Goal: Transaction & Acquisition: Purchase product/service

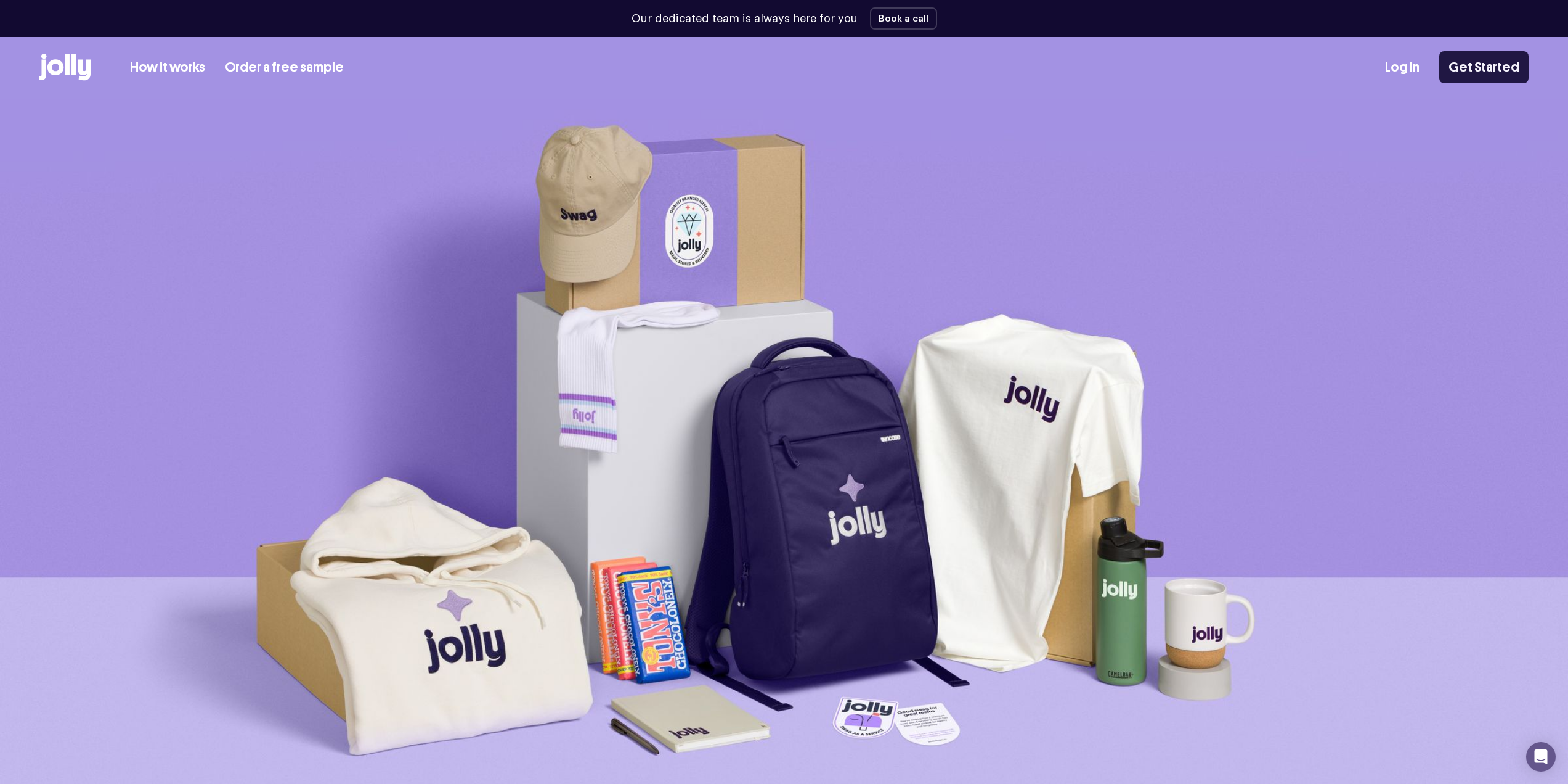
click at [1489, 65] on link "Get Started" at bounding box center [1485, 67] width 90 height 32
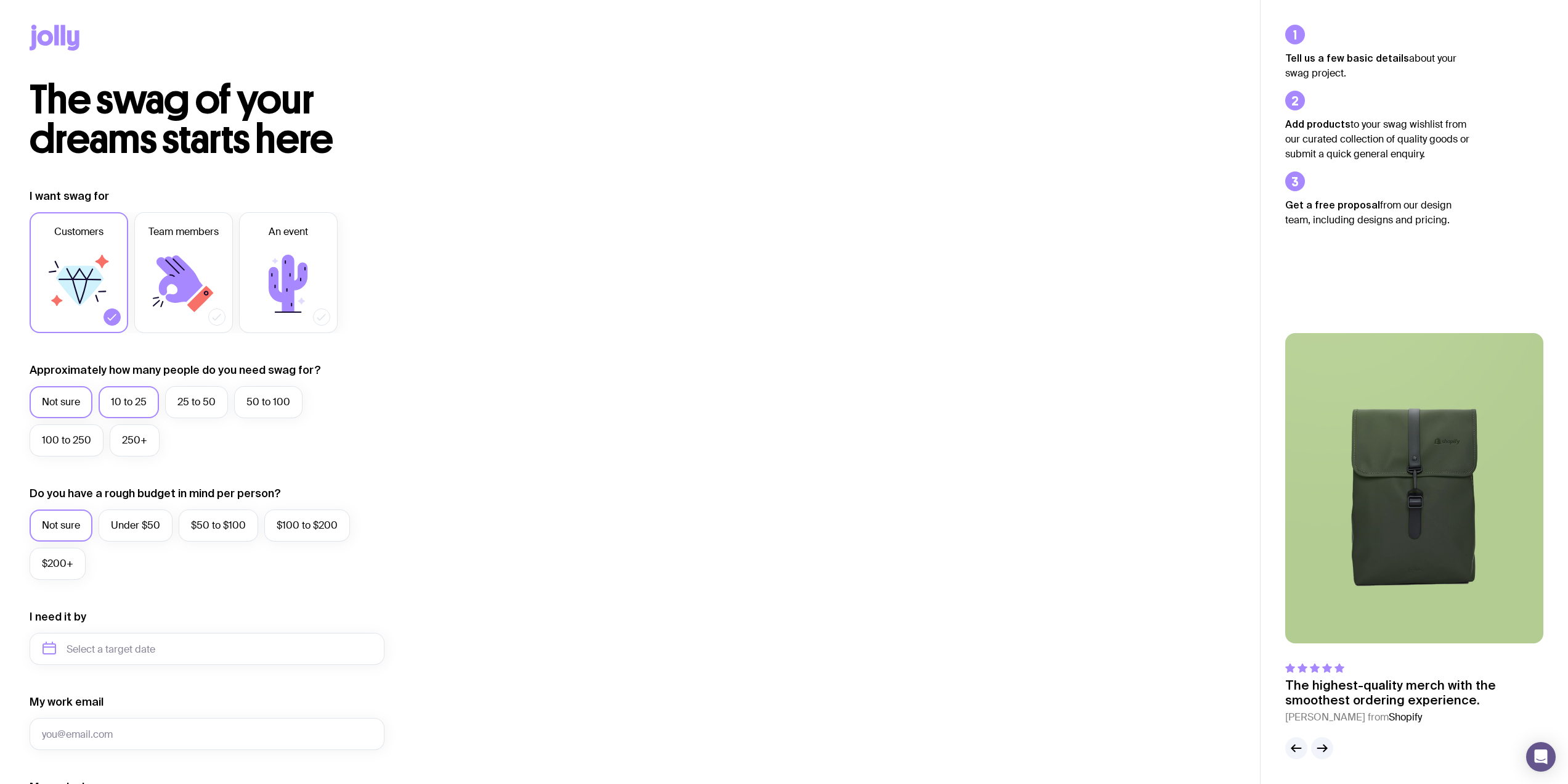
click at [134, 395] on label "10 to 25" at bounding box center [128, 402] width 60 height 32
click at [0, 0] on input "10 to 25" at bounding box center [0, 0] width 0 height 0
click at [122, 521] on label "Under $50" at bounding box center [135, 526] width 74 height 32
click at [0, 0] on input "Under $50" at bounding box center [0, 0] width 0 height 0
click at [143, 644] on input "text" at bounding box center [207, 649] width 355 height 32
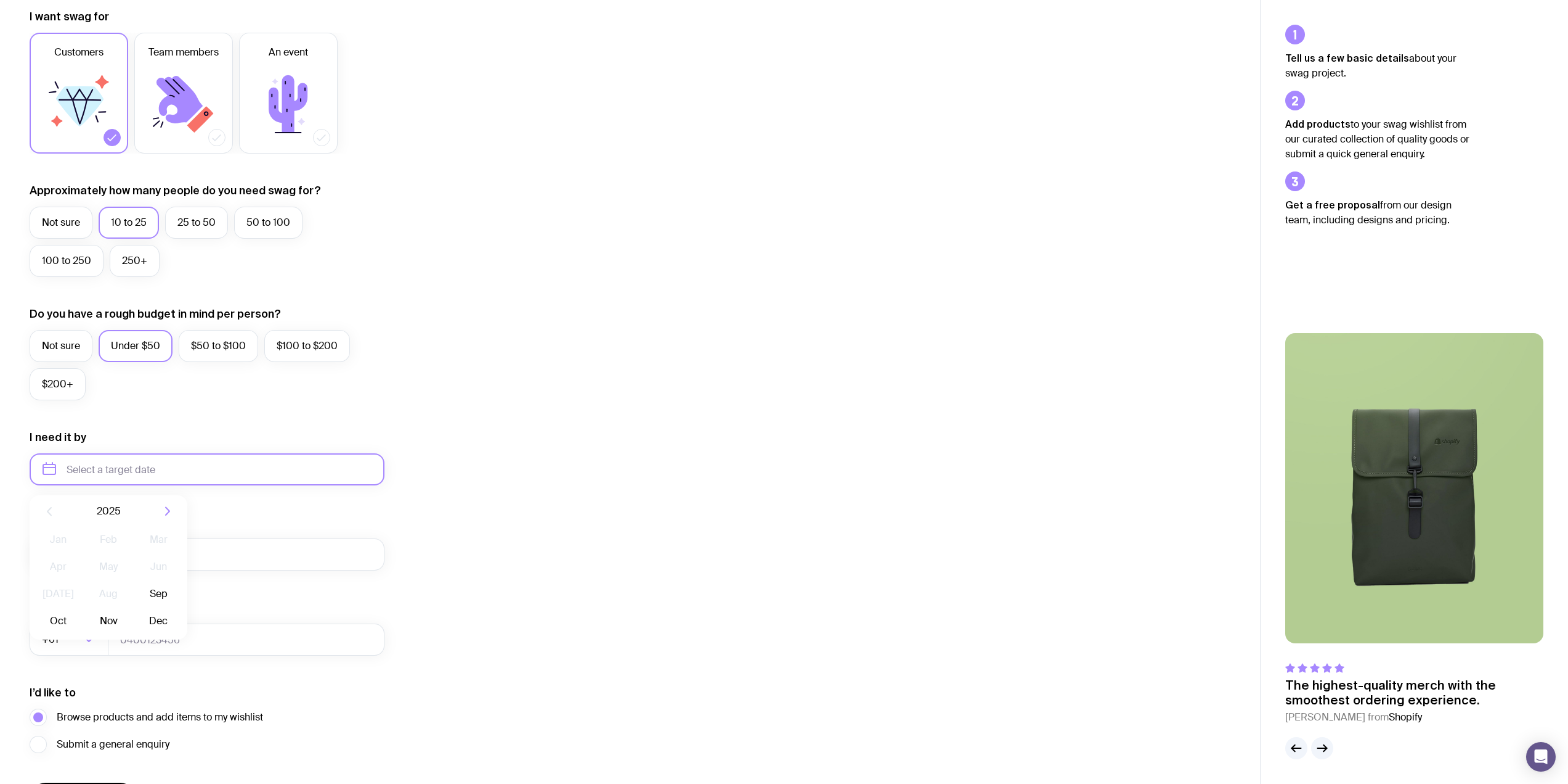
scroll to position [185, 0]
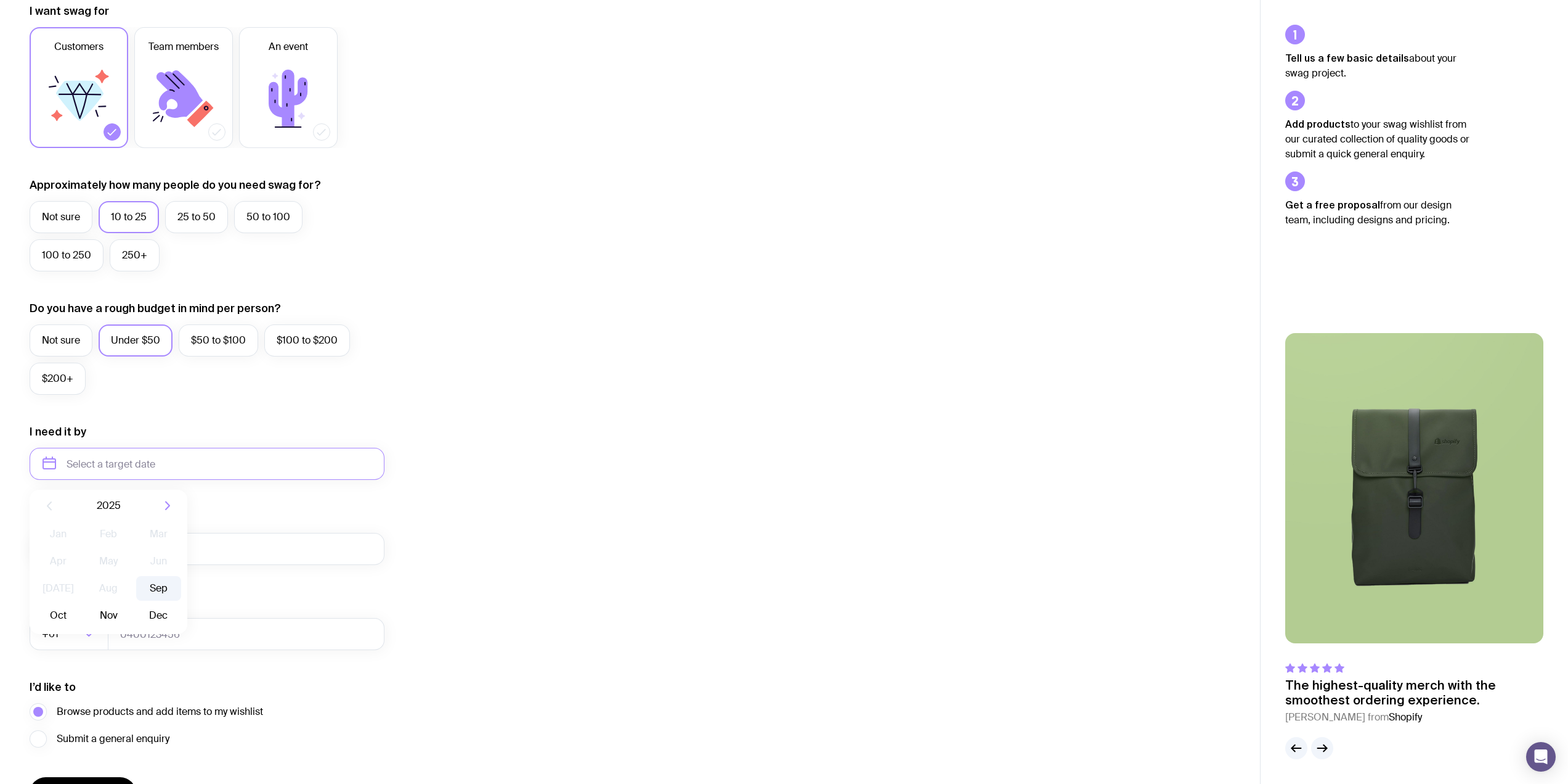
click at [157, 583] on button "Sep" at bounding box center [159, 588] width 45 height 24
type input "[DATE]"
click at [62, 546] on input "My work email" at bounding box center [207, 549] width 355 height 32
type input "[PERSON_NAME][EMAIL_ADDRESS][DOMAIN_NAME]"
type input "0461455126"
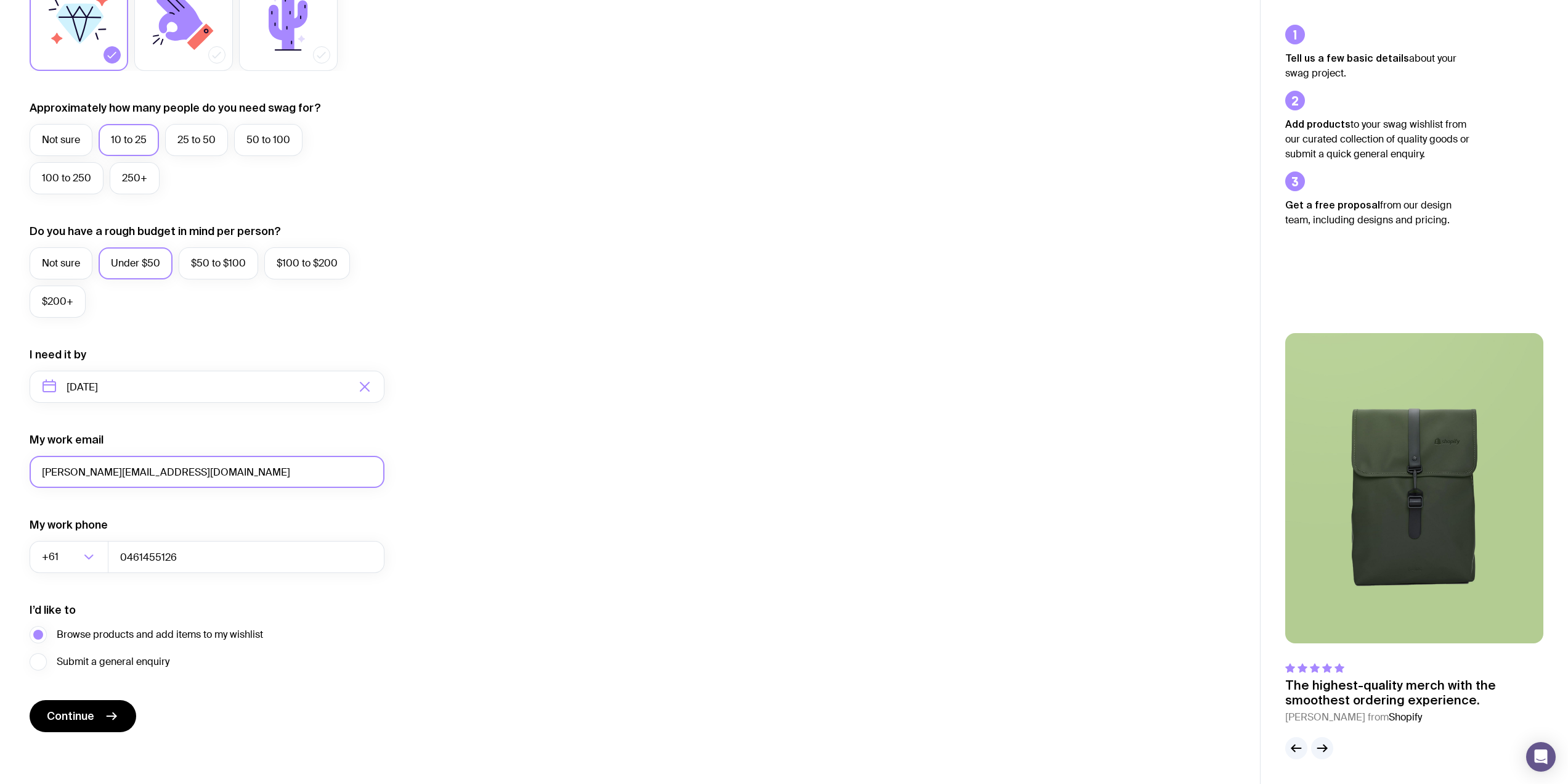
scroll to position [265, 0]
click at [76, 710] on span "Continue" at bounding box center [70, 713] width 48 height 14
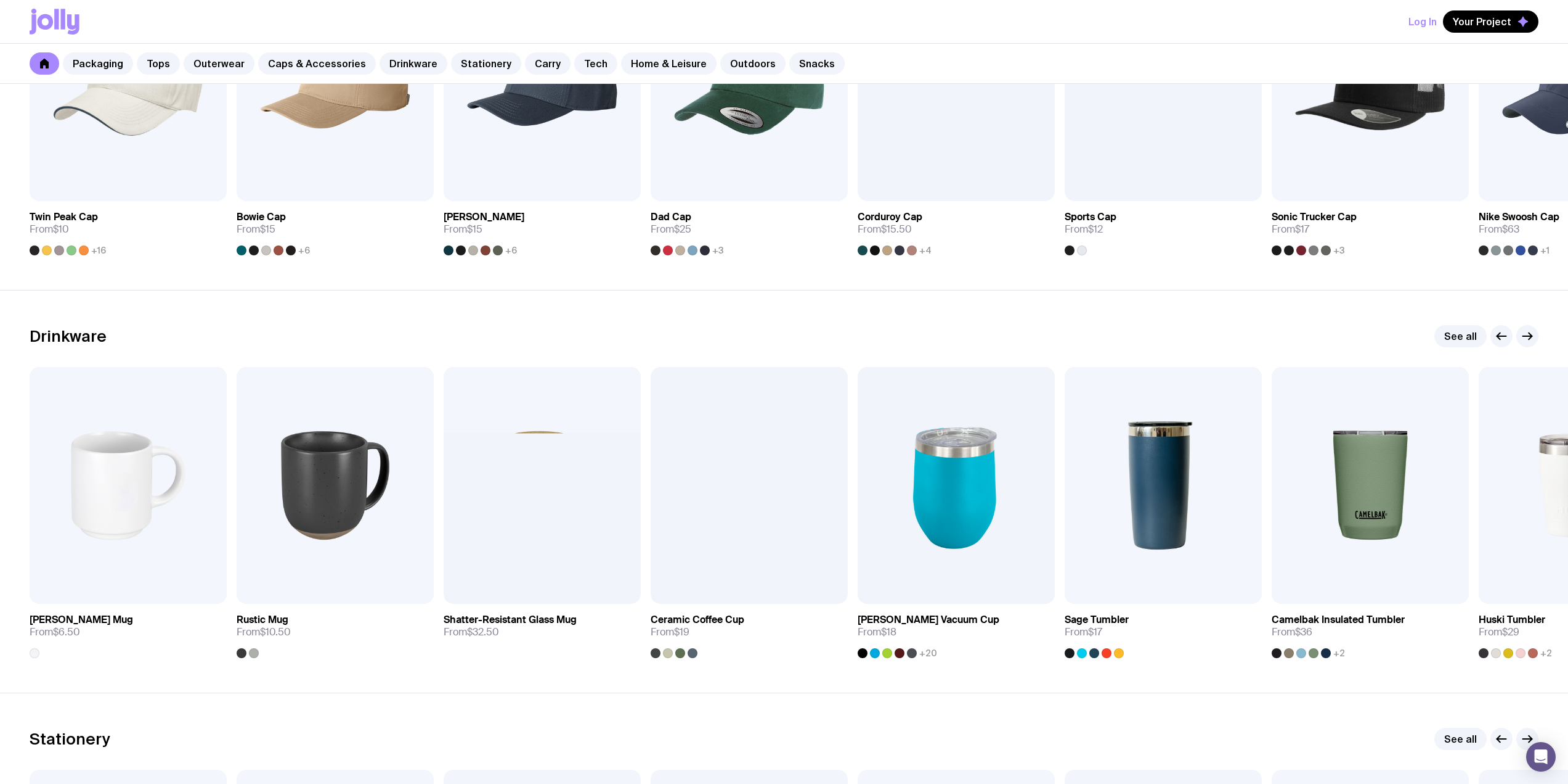
scroll to position [1603, 0]
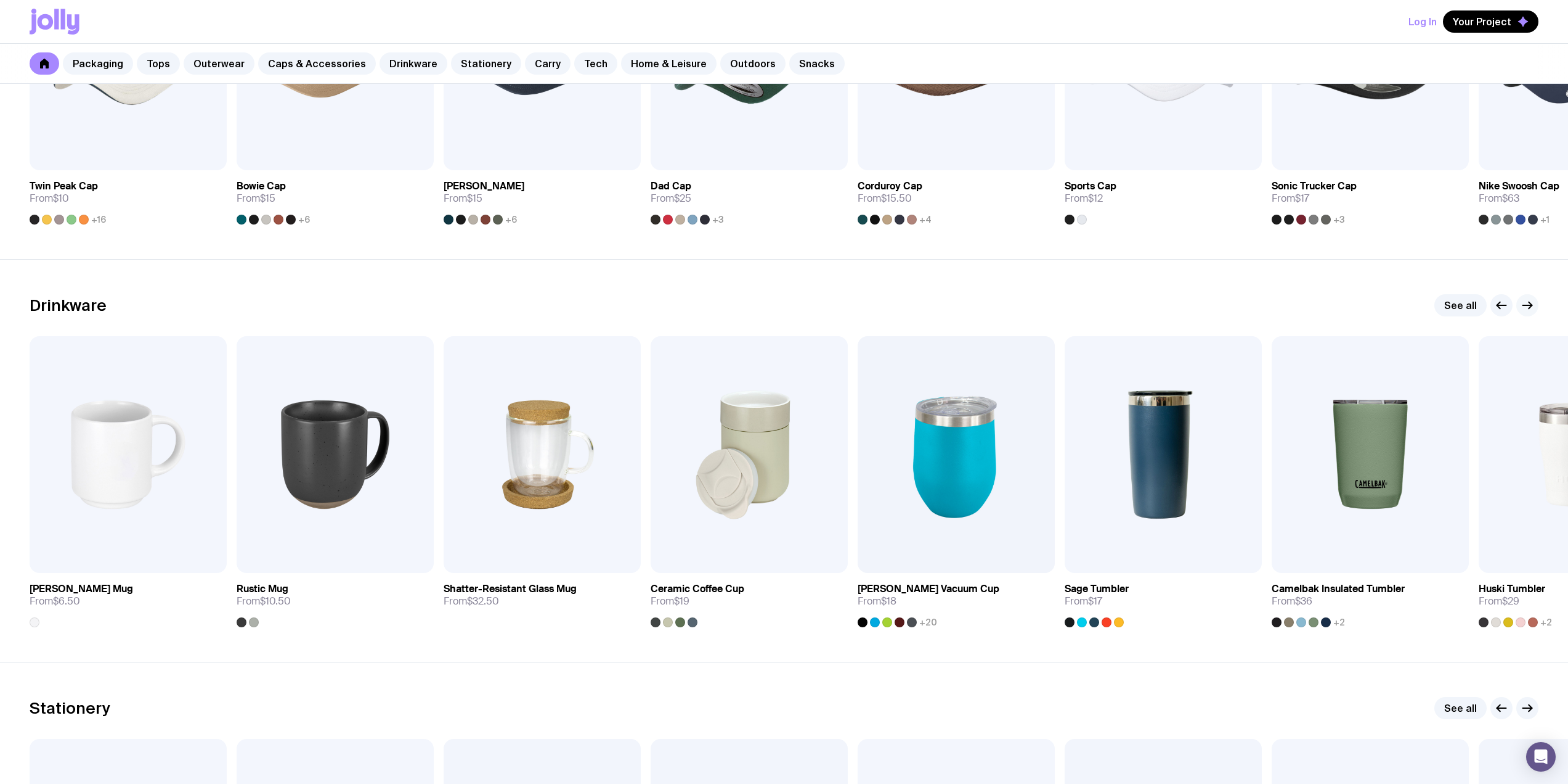
click at [1529, 301] on icon "button" at bounding box center [1528, 305] width 14 height 14
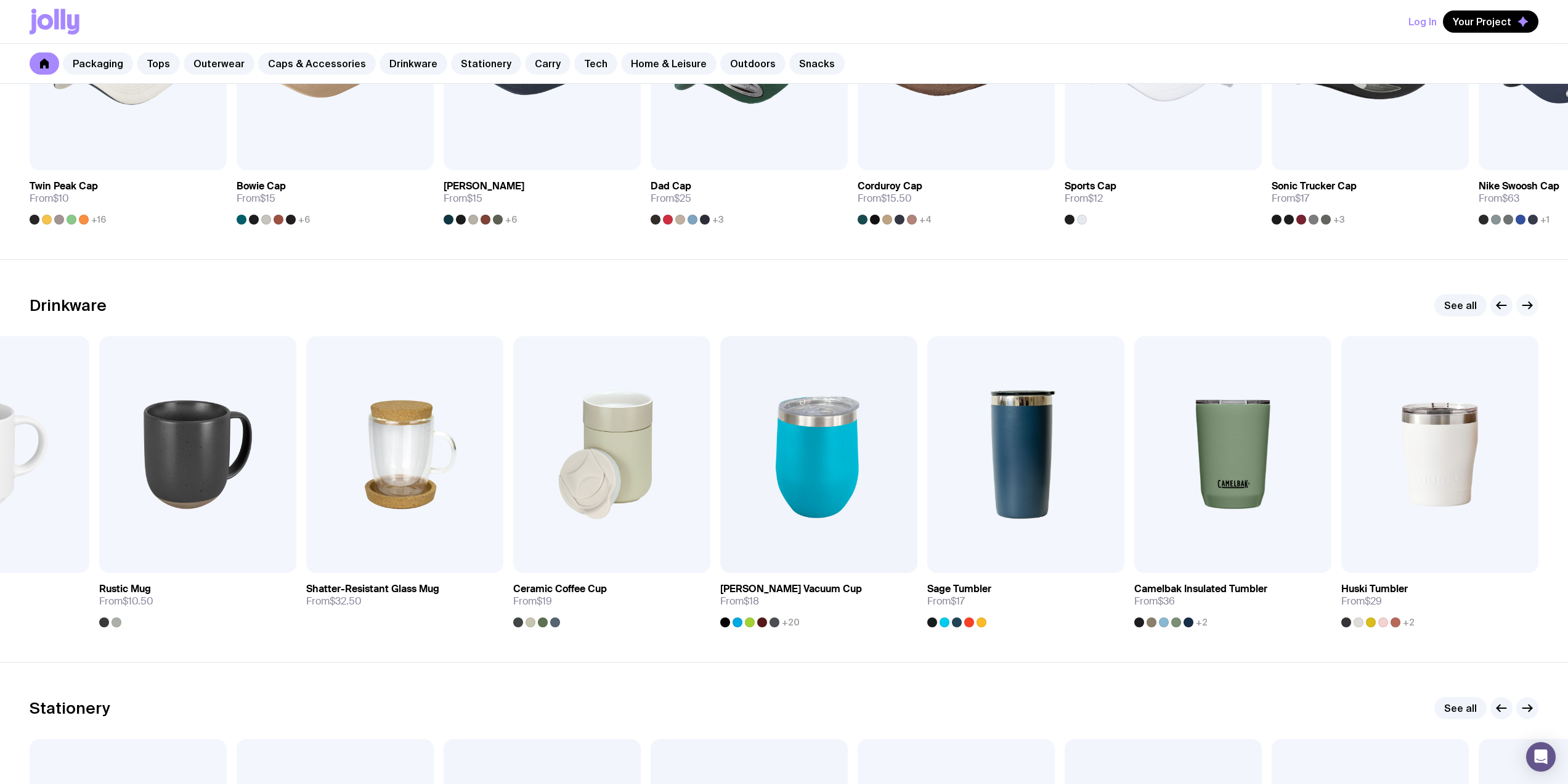
click at [1525, 304] on icon "button" at bounding box center [1528, 305] width 14 height 14
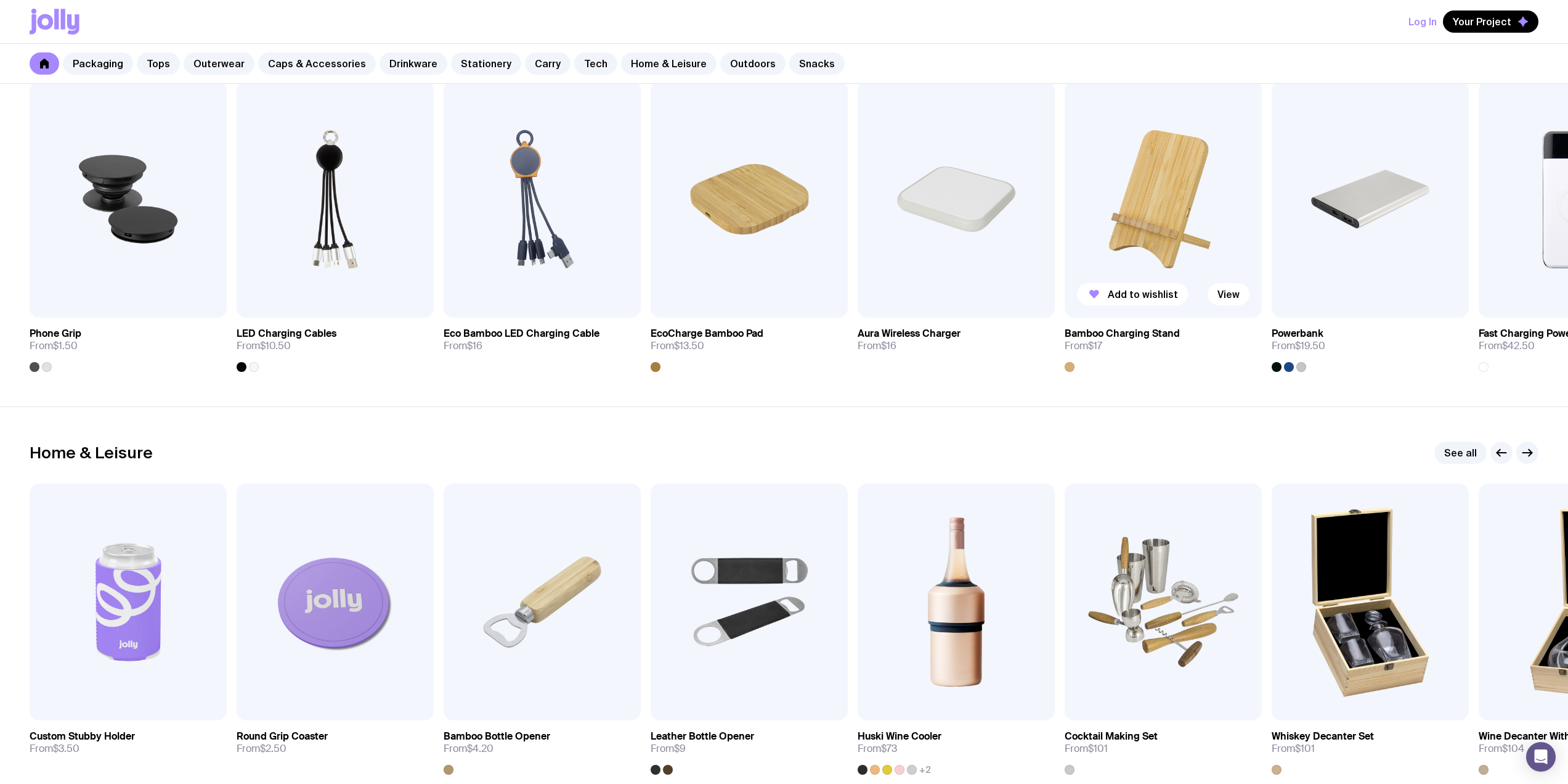
scroll to position [3144, 0]
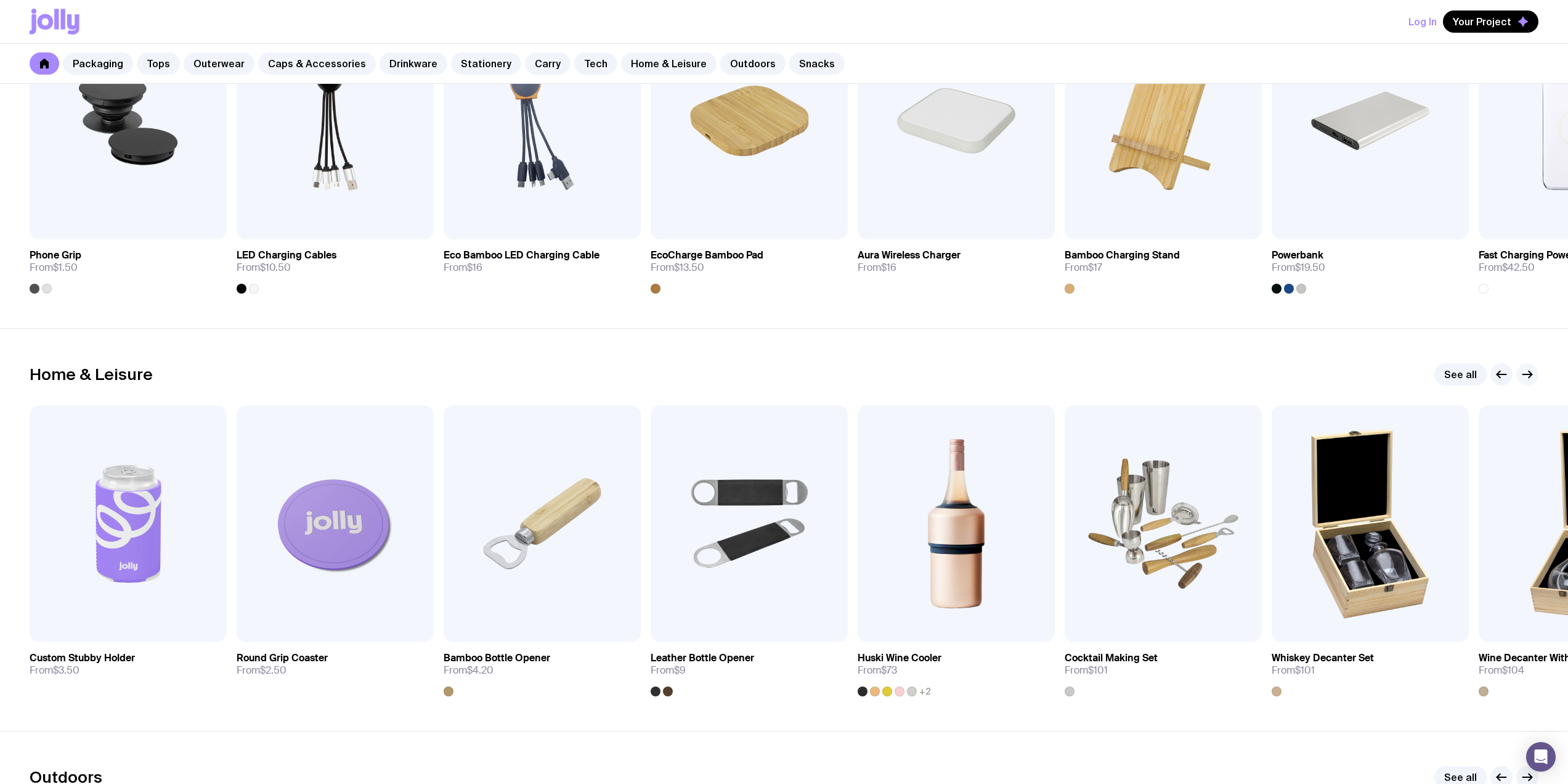
click at [1529, 371] on icon "button" at bounding box center [1529, 375] width 3 height 7
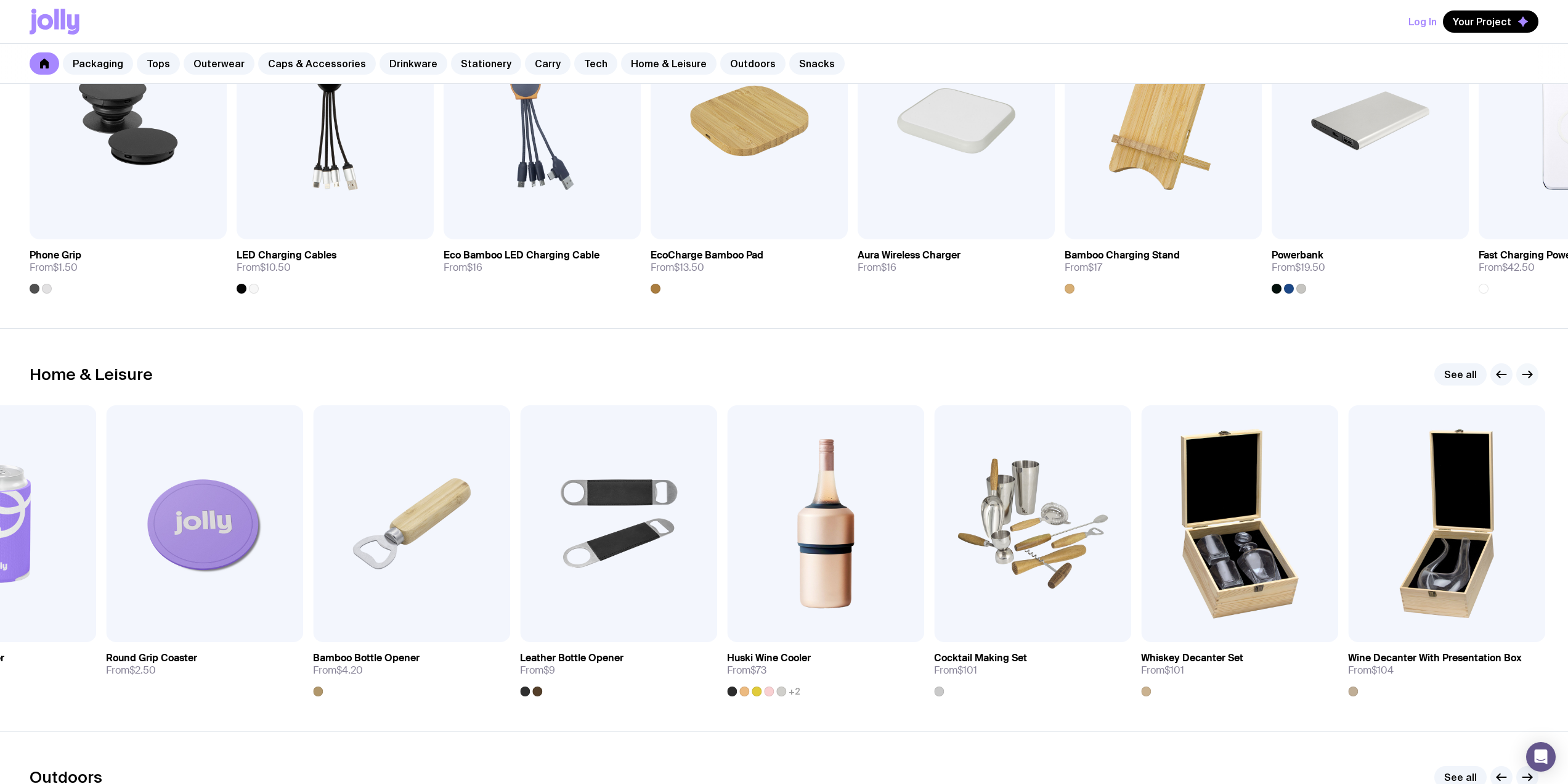
click at [1529, 371] on icon "button" at bounding box center [1529, 375] width 3 height 7
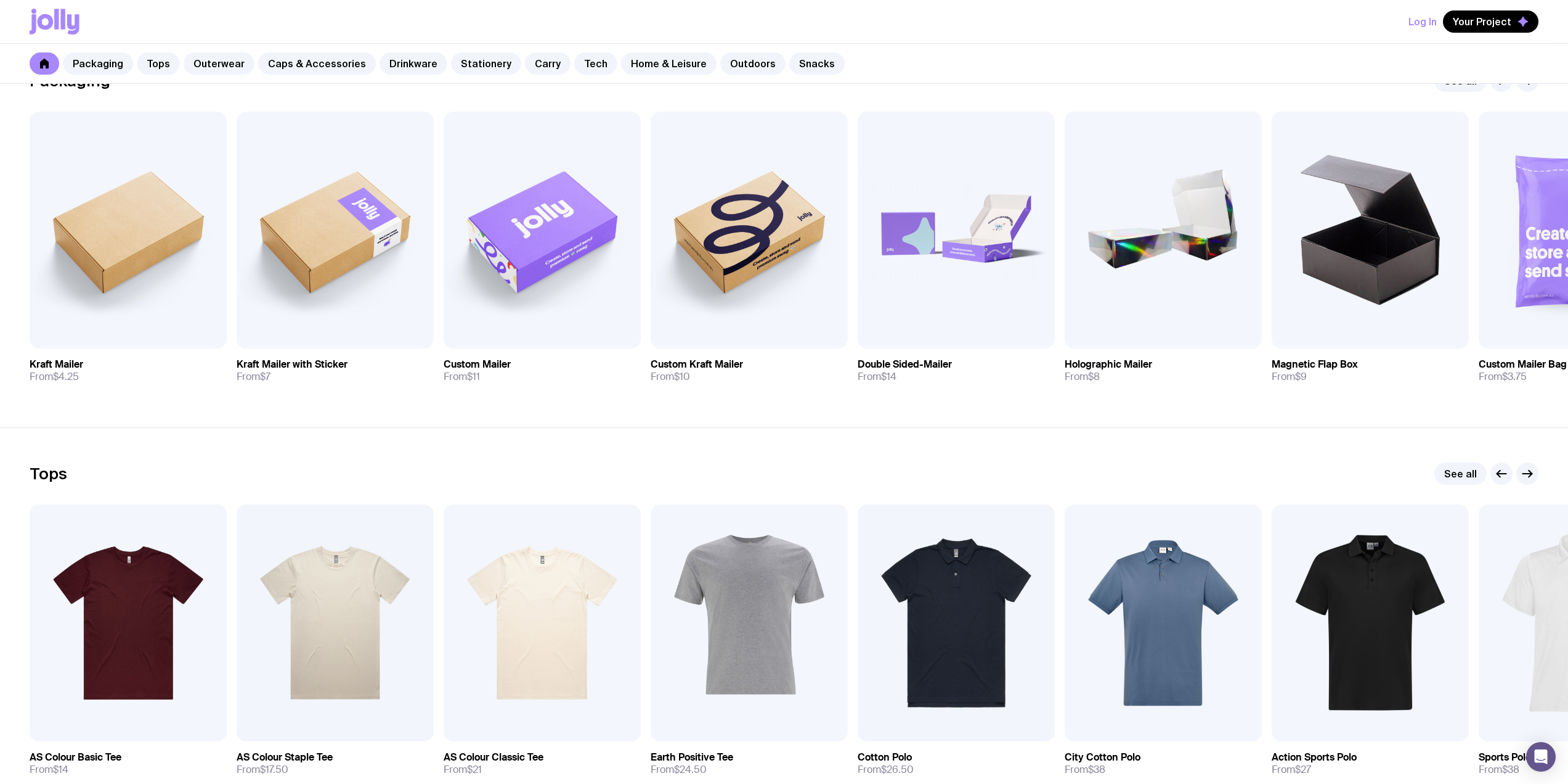
scroll to position [223, 0]
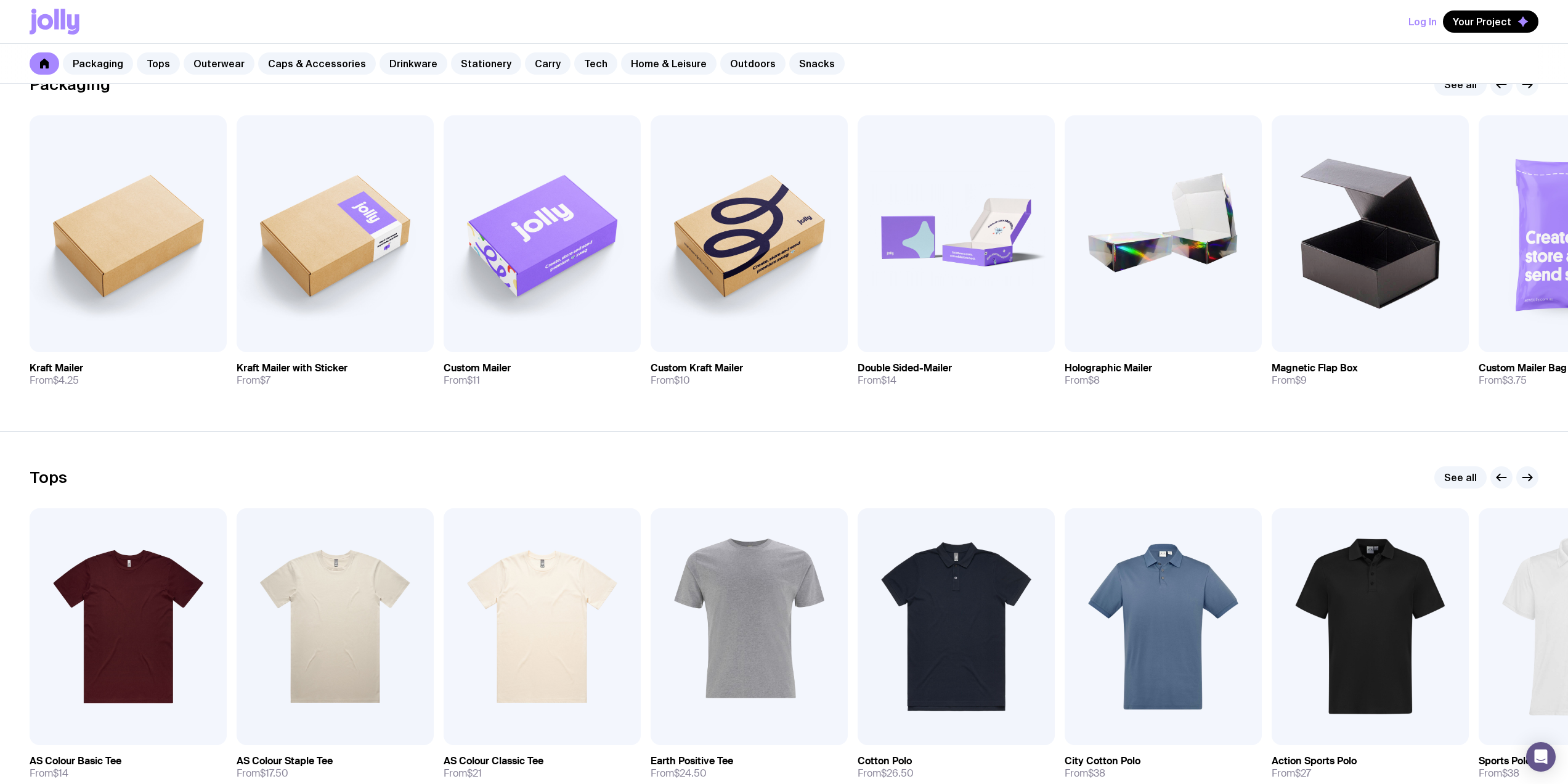
click at [1523, 88] on icon "button" at bounding box center [1528, 84] width 14 height 14
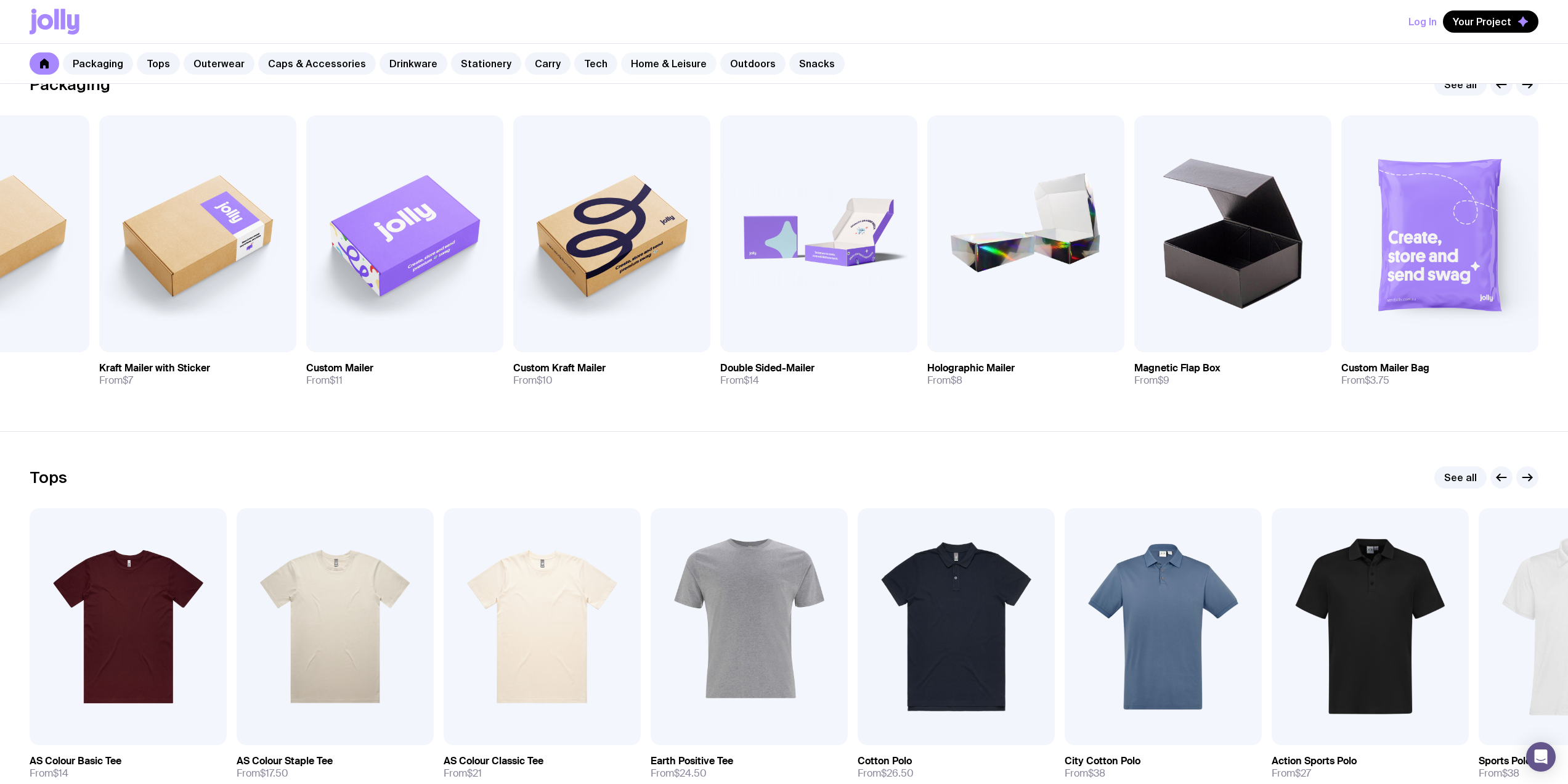
click at [645, 60] on link "Home & Leisure" at bounding box center [669, 63] width 96 height 22
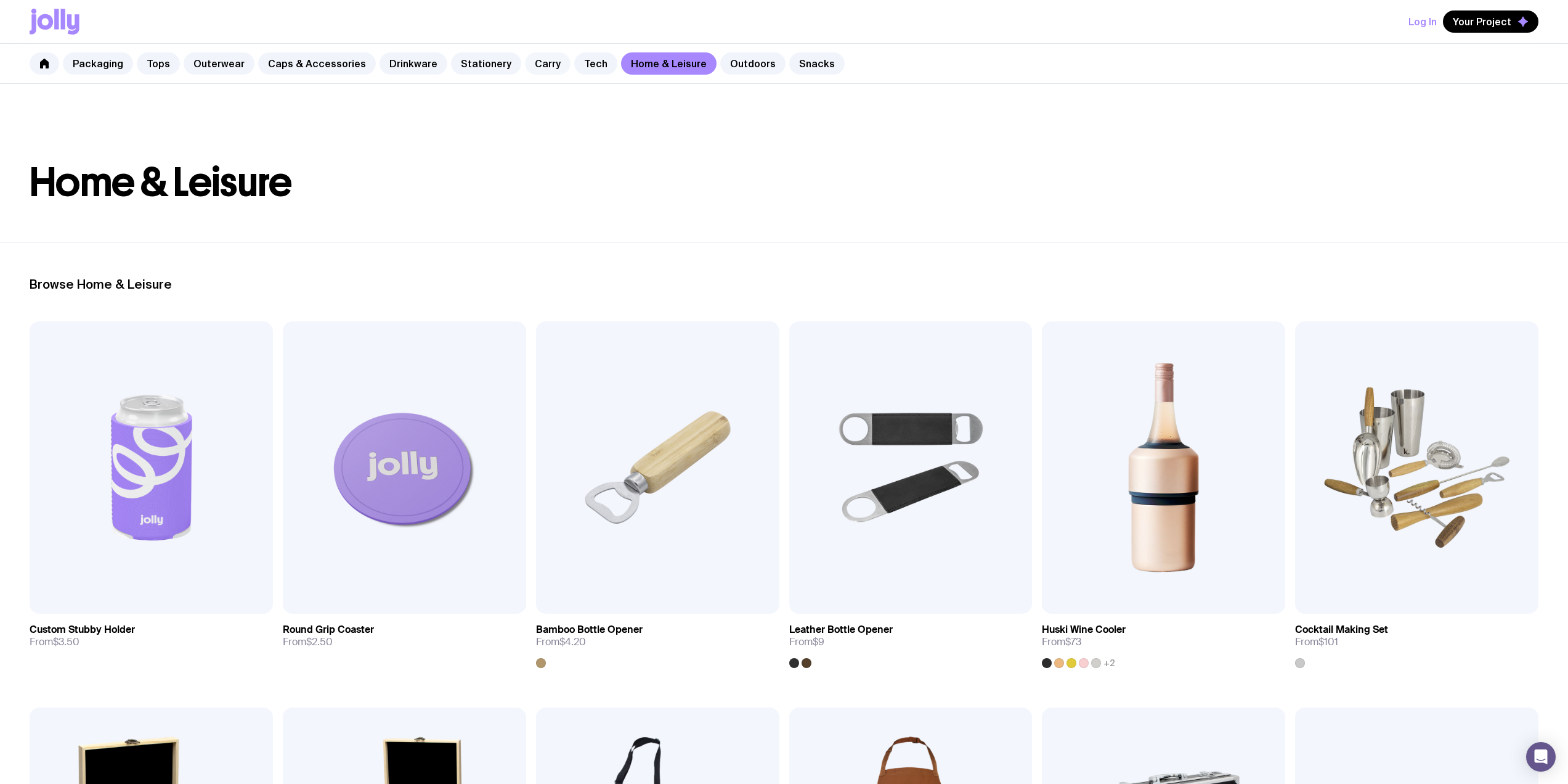
click at [525, 64] on link "Carry" at bounding box center [548, 63] width 46 height 22
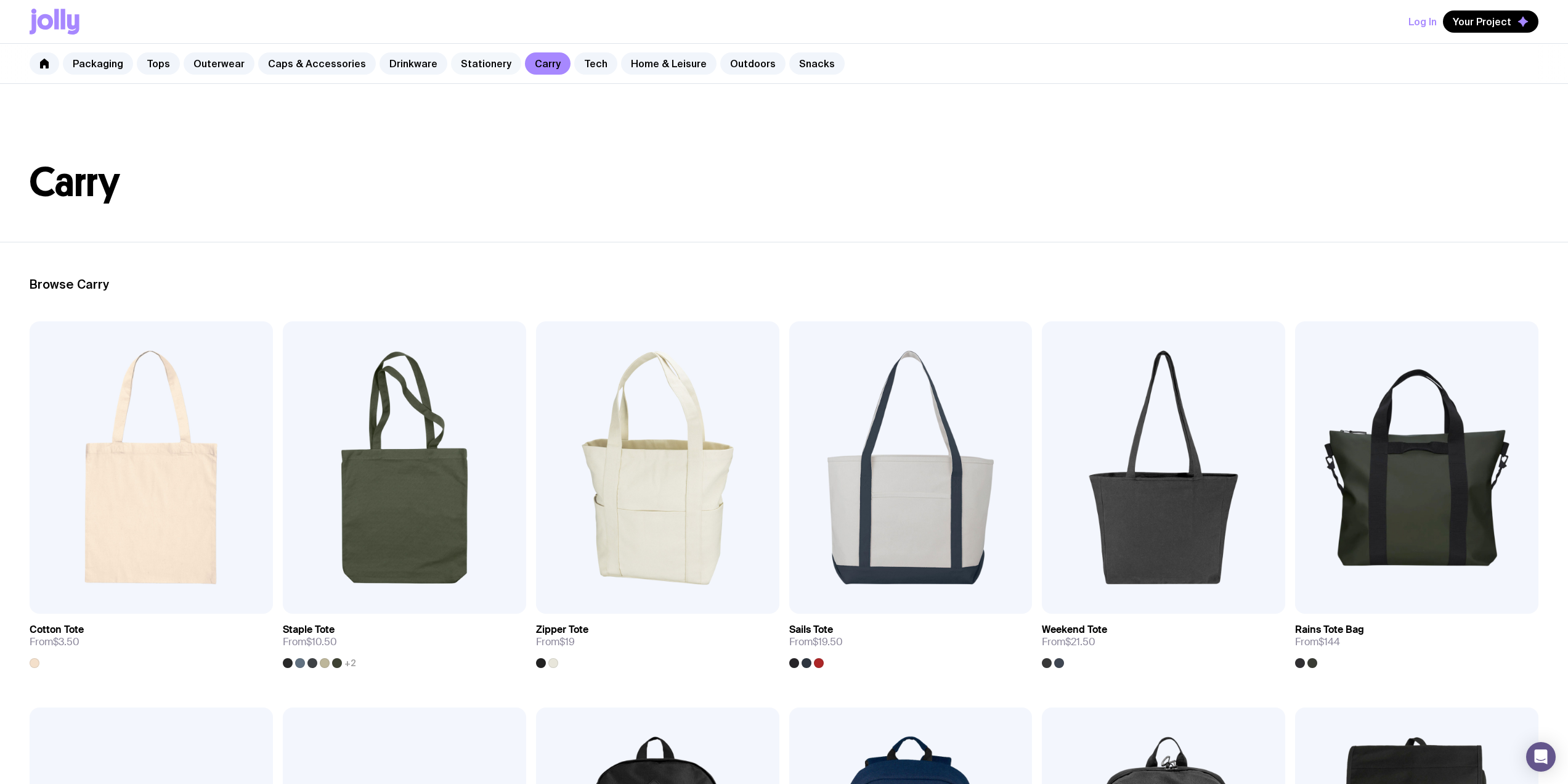
click at [461, 60] on link "Stationery" at bounding box center [486, 63] width 70 height 22
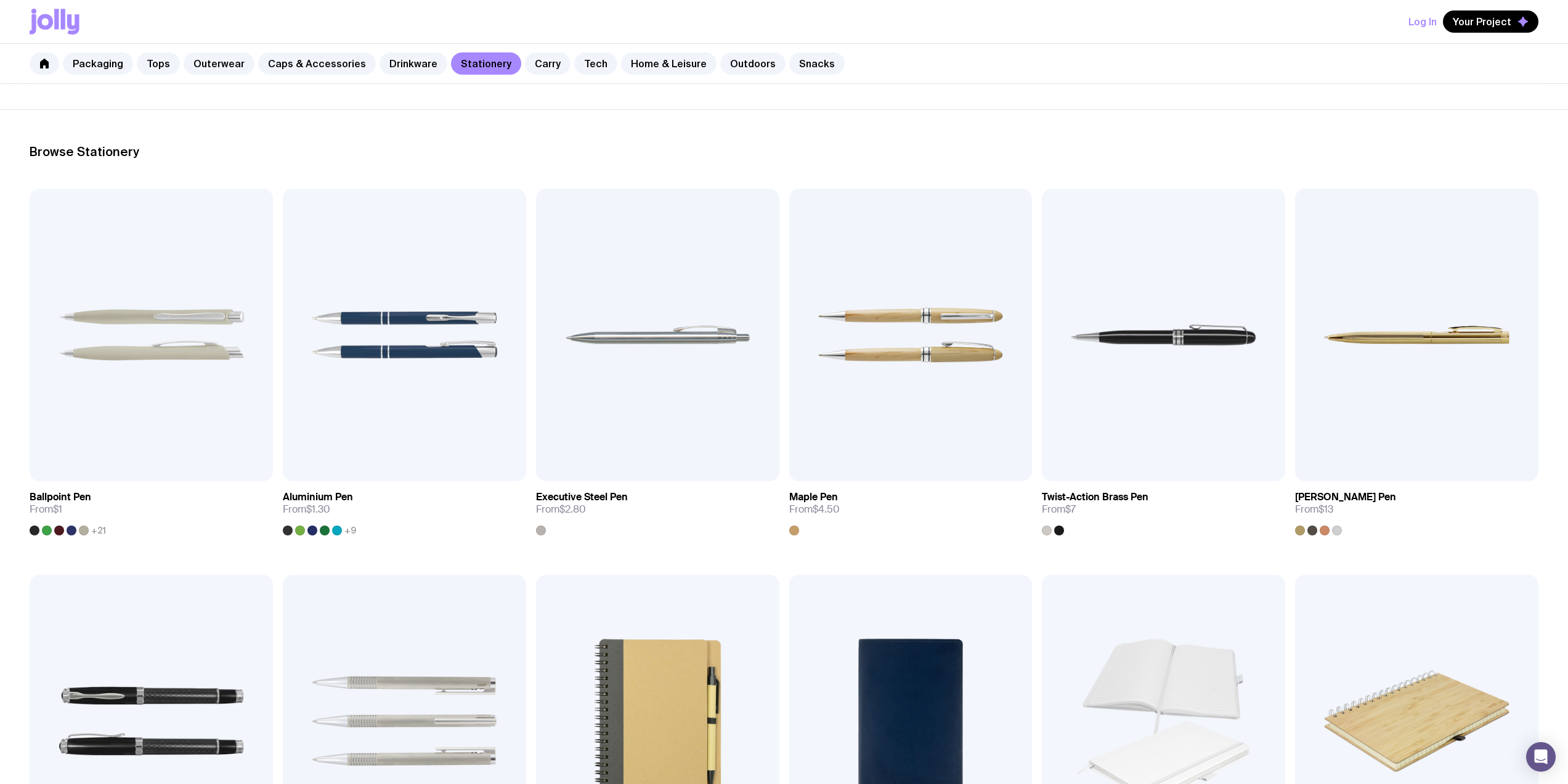
scroll to position [123, 0]
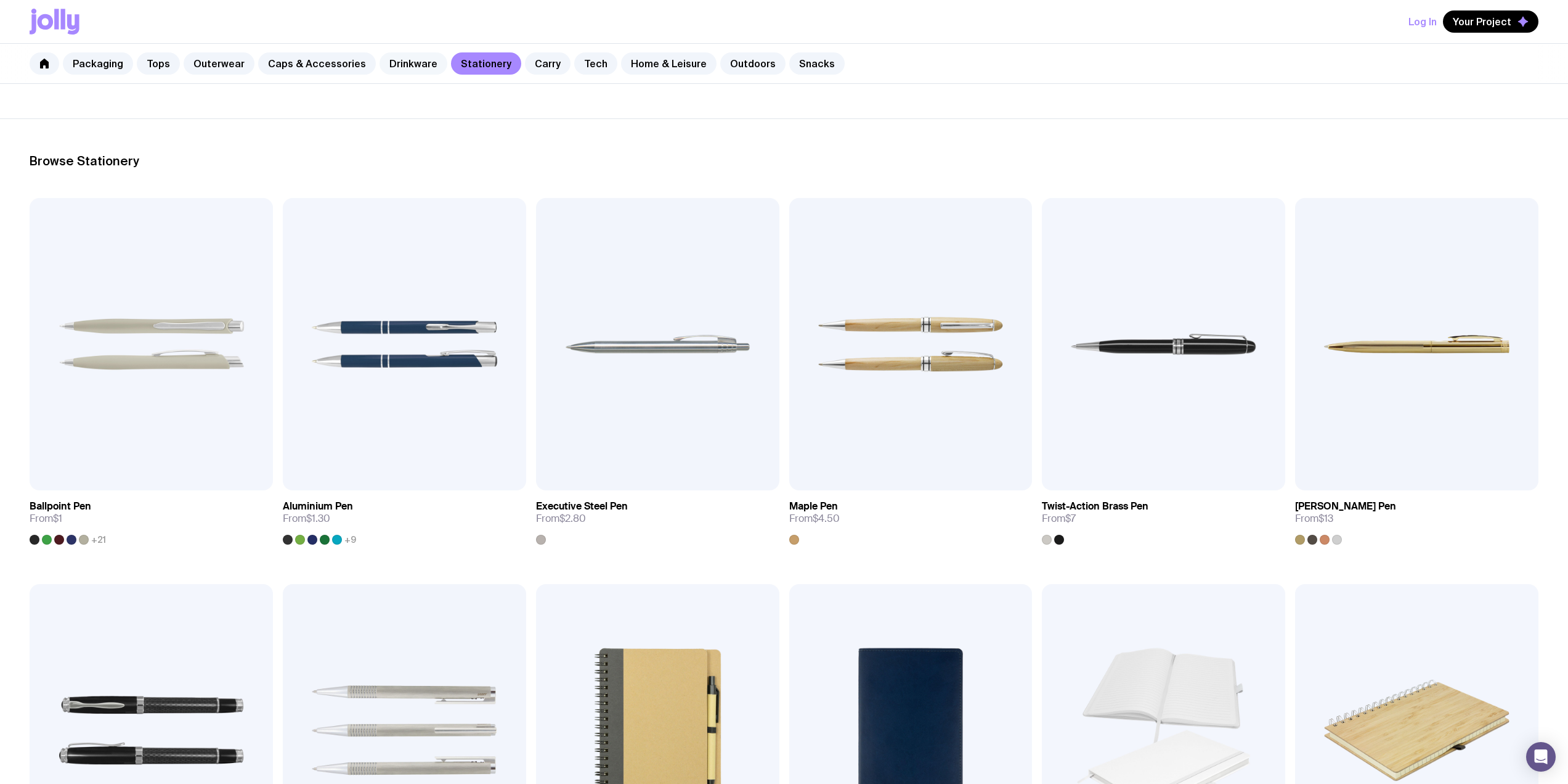
click at [395, 61] on link "Drinkware" at bounding box center [413, 63] width 68 height 22
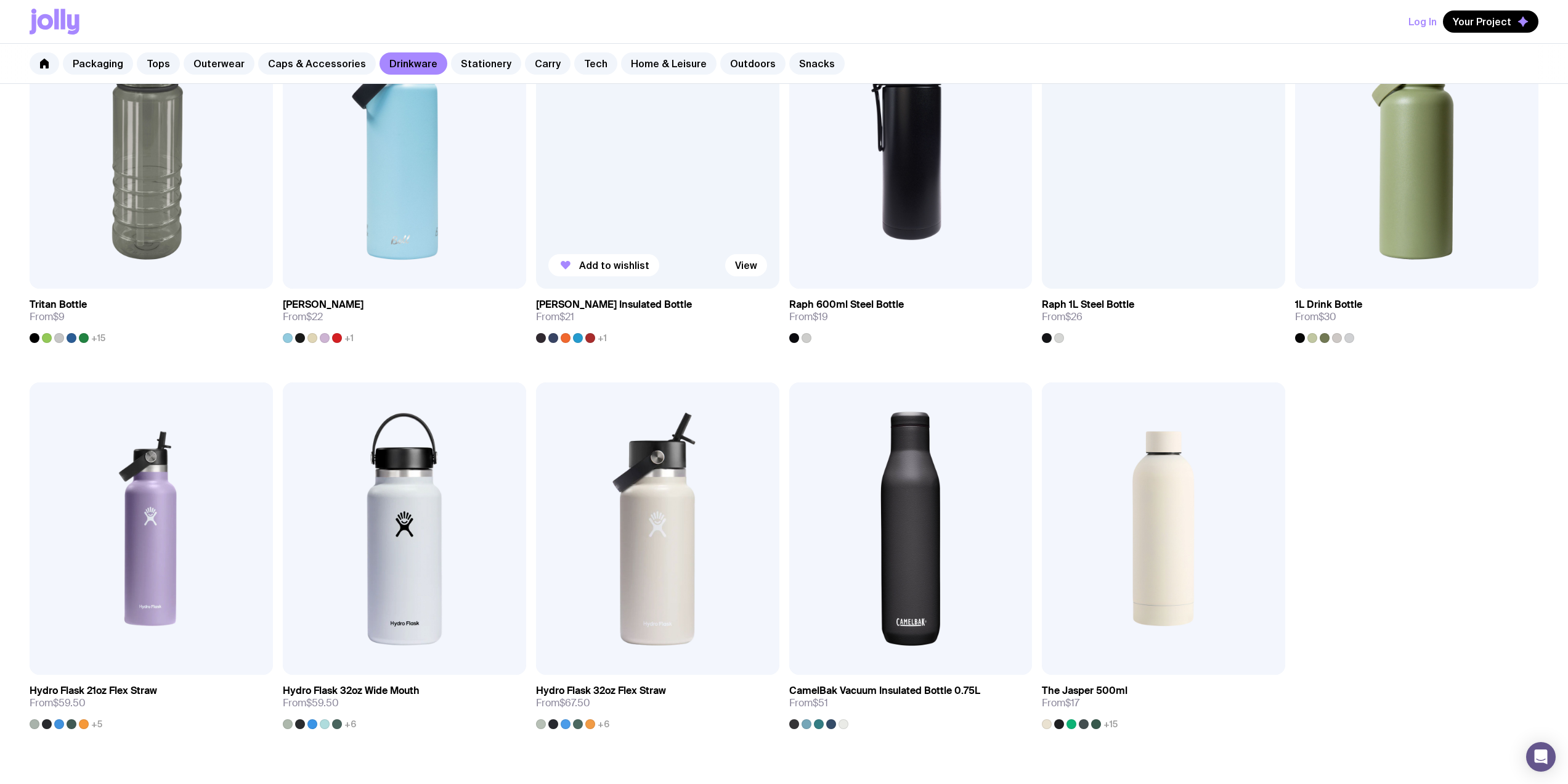
scroll to position [1172, 0]
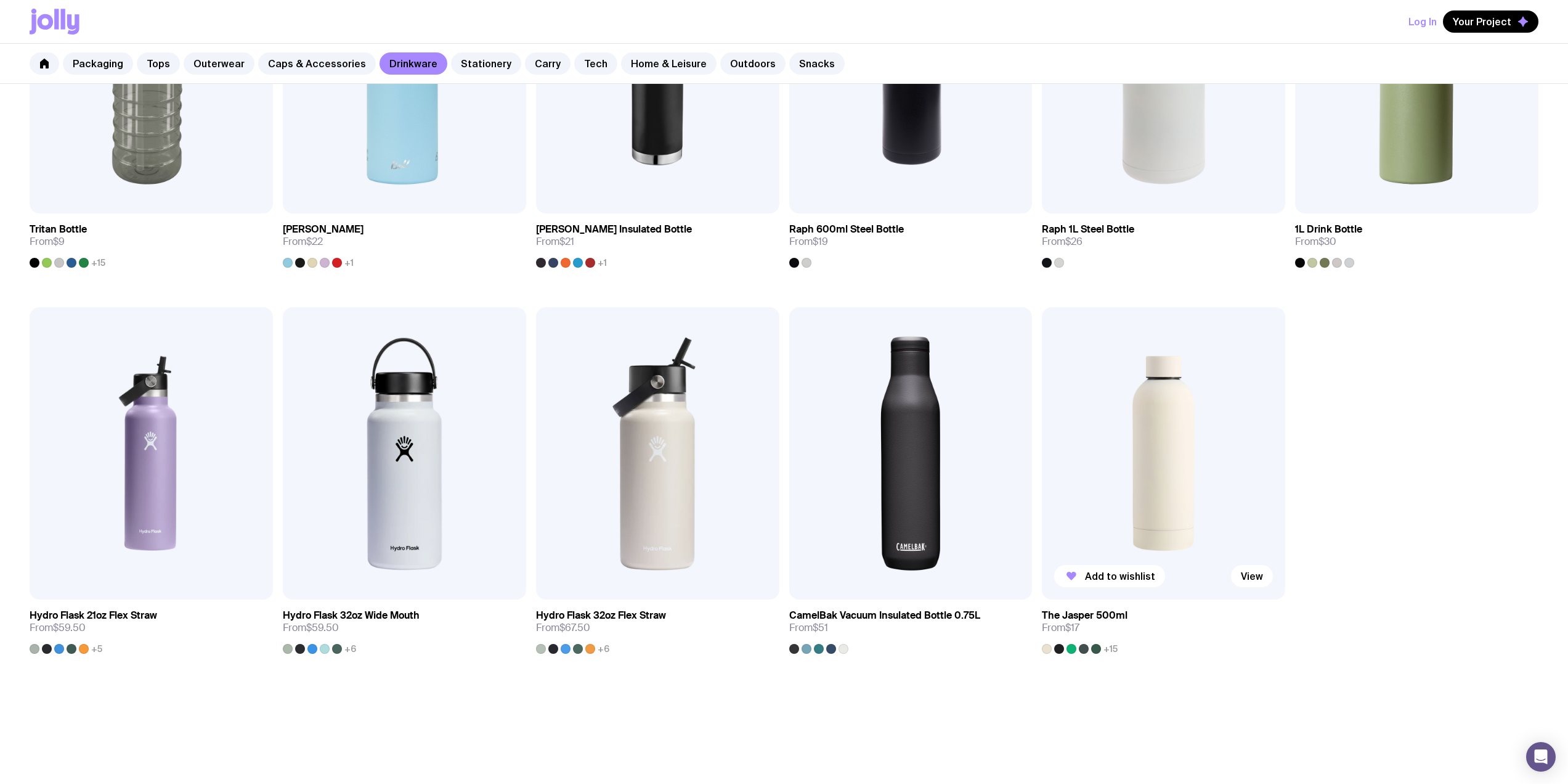
click at [1070, 649] on div at bounding box center [1071, 649] width 10 height 10
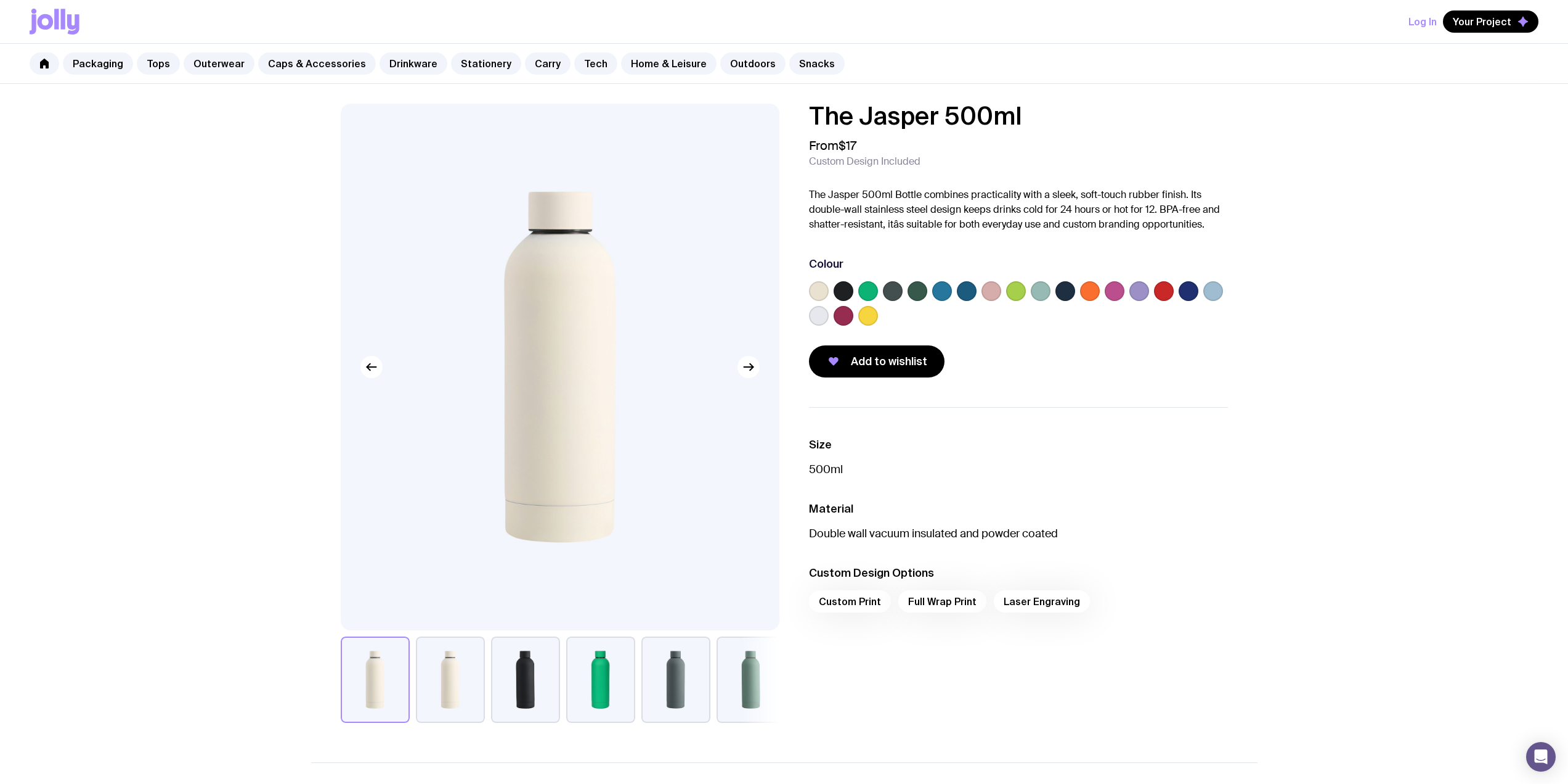
click at [1091, 290] on label at bounding box center [1090, 291] width 20 height 20
click at [0, 0] on input "radio" at bounding box center [0, 0] width 0 height 0
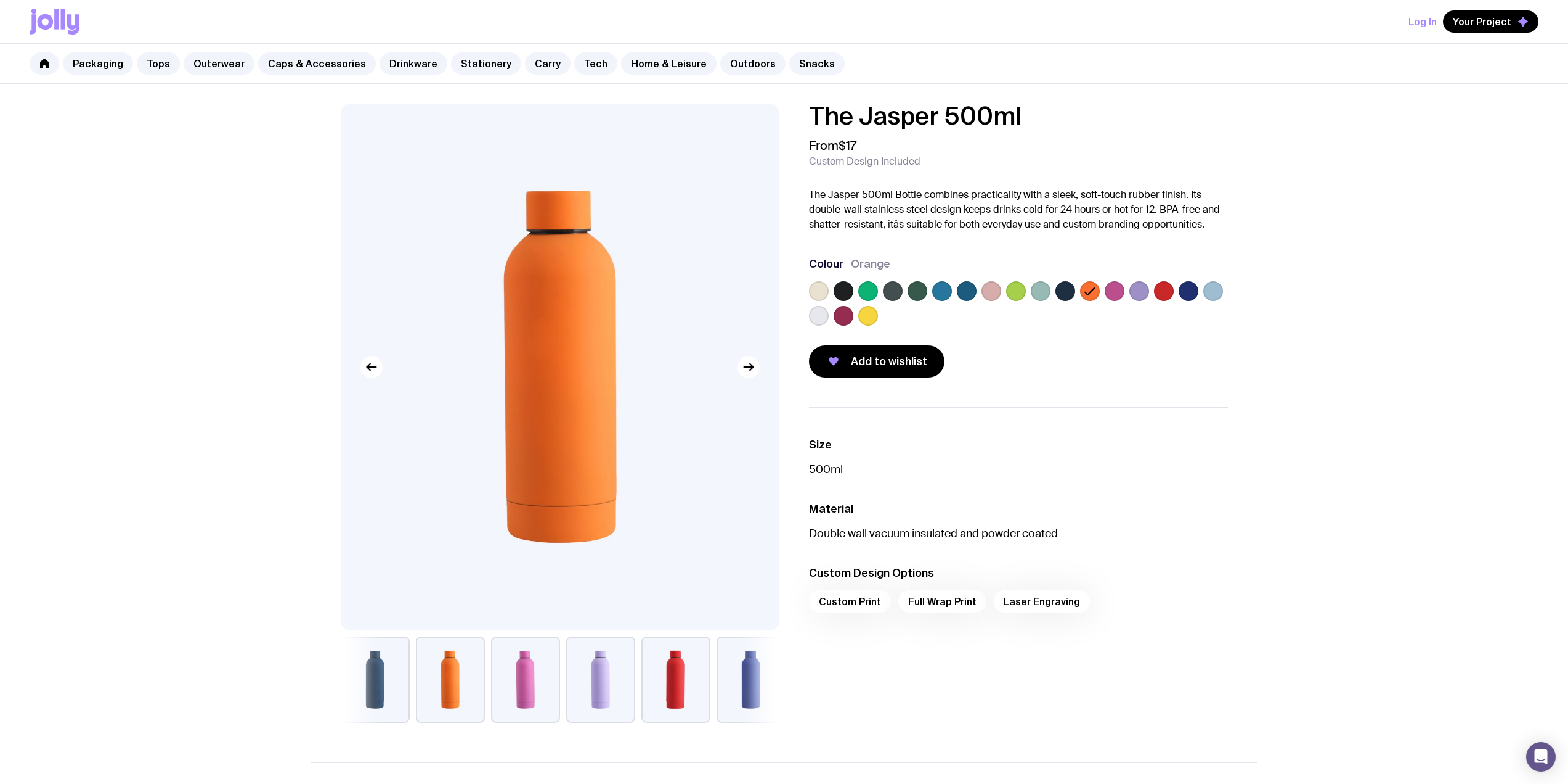
click at [1218, 287] on label at bounding box center [1213, 291] width 20 height 20
click at [0, 0] on input "radio" at bounding box center [0, 0] width 0 height 0
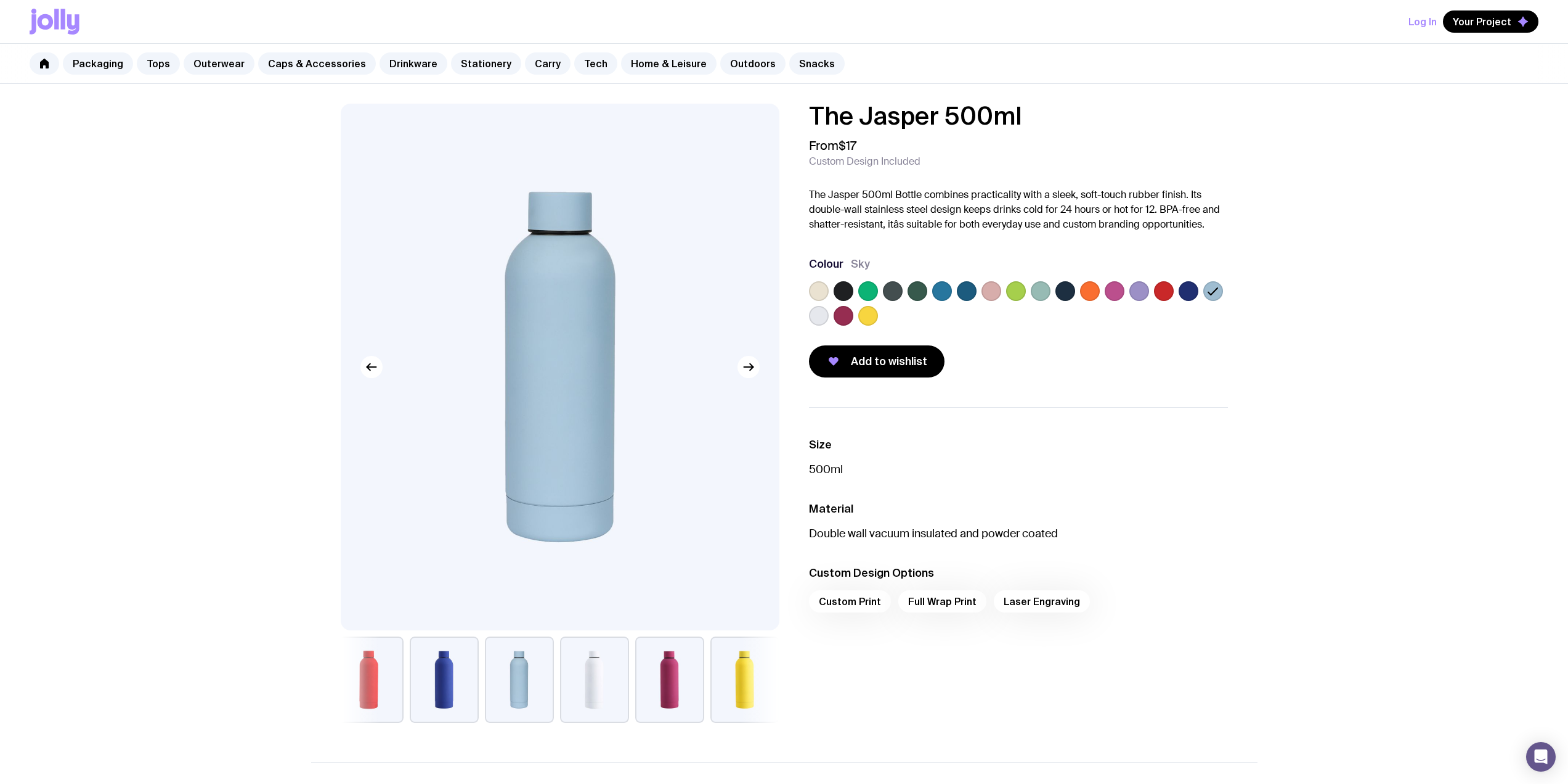
click at [1039, 291] on label at bounding box center [1041, 291] width 20 height 20
click at [0, 0] on input "radio" at bounding box center [0, 0] width 0 height 0
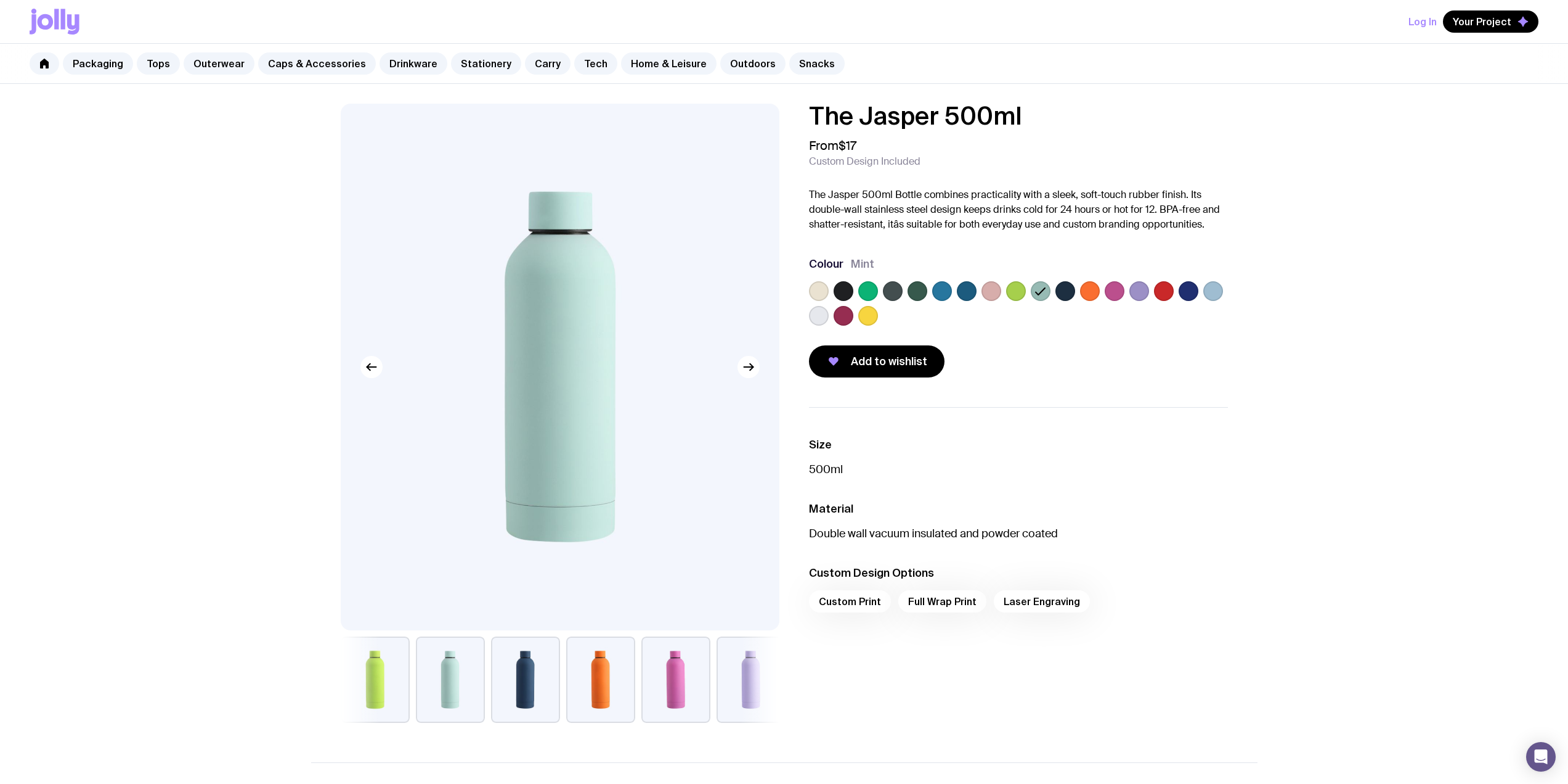
click at [817, 316] on label at bounding box center [819, 316] width 20 height 20
click at [0, 0] on input "radio" at bounding box center [0, 0] width 0 height 0
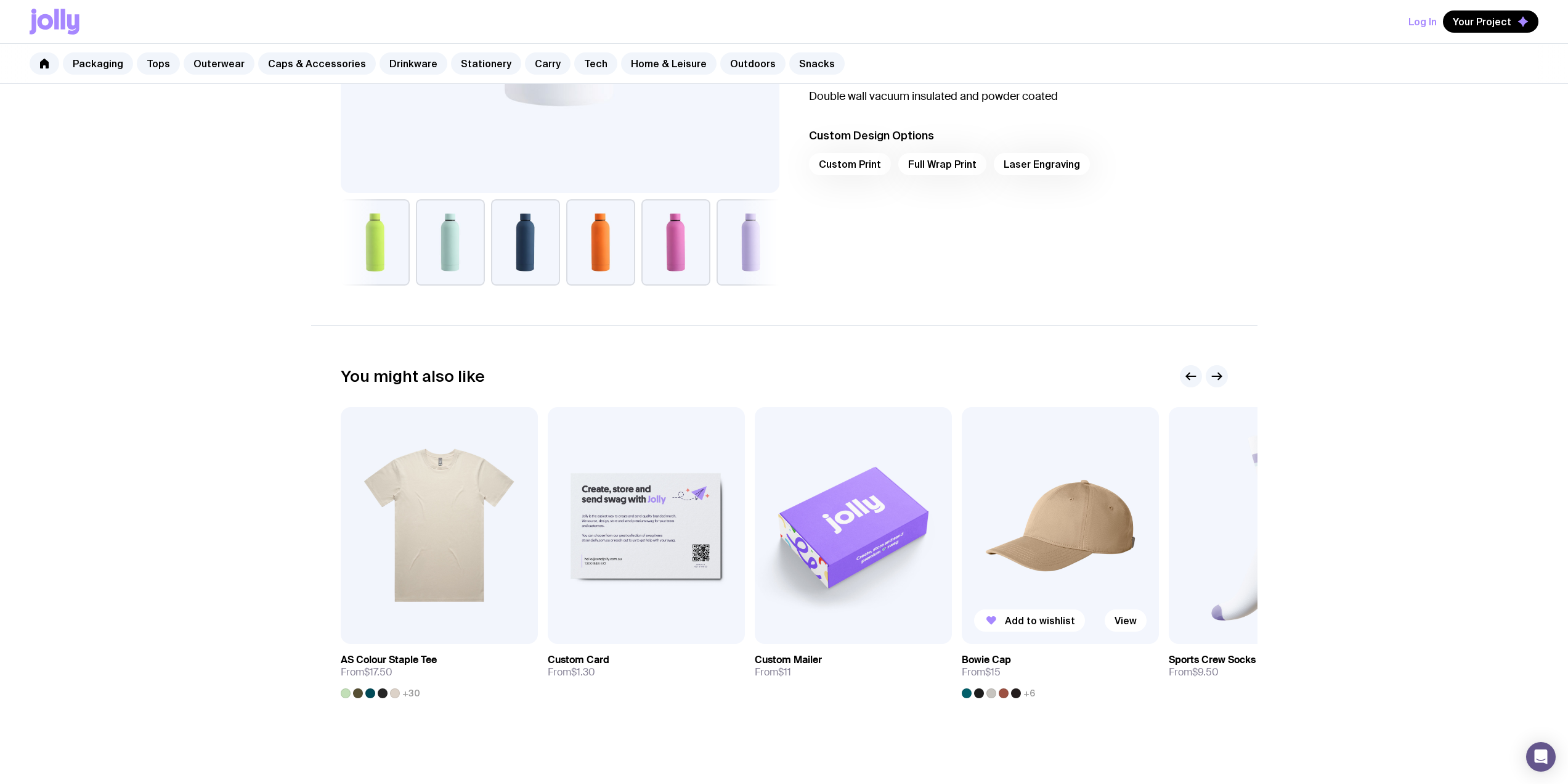
scroll to position [546, 0]
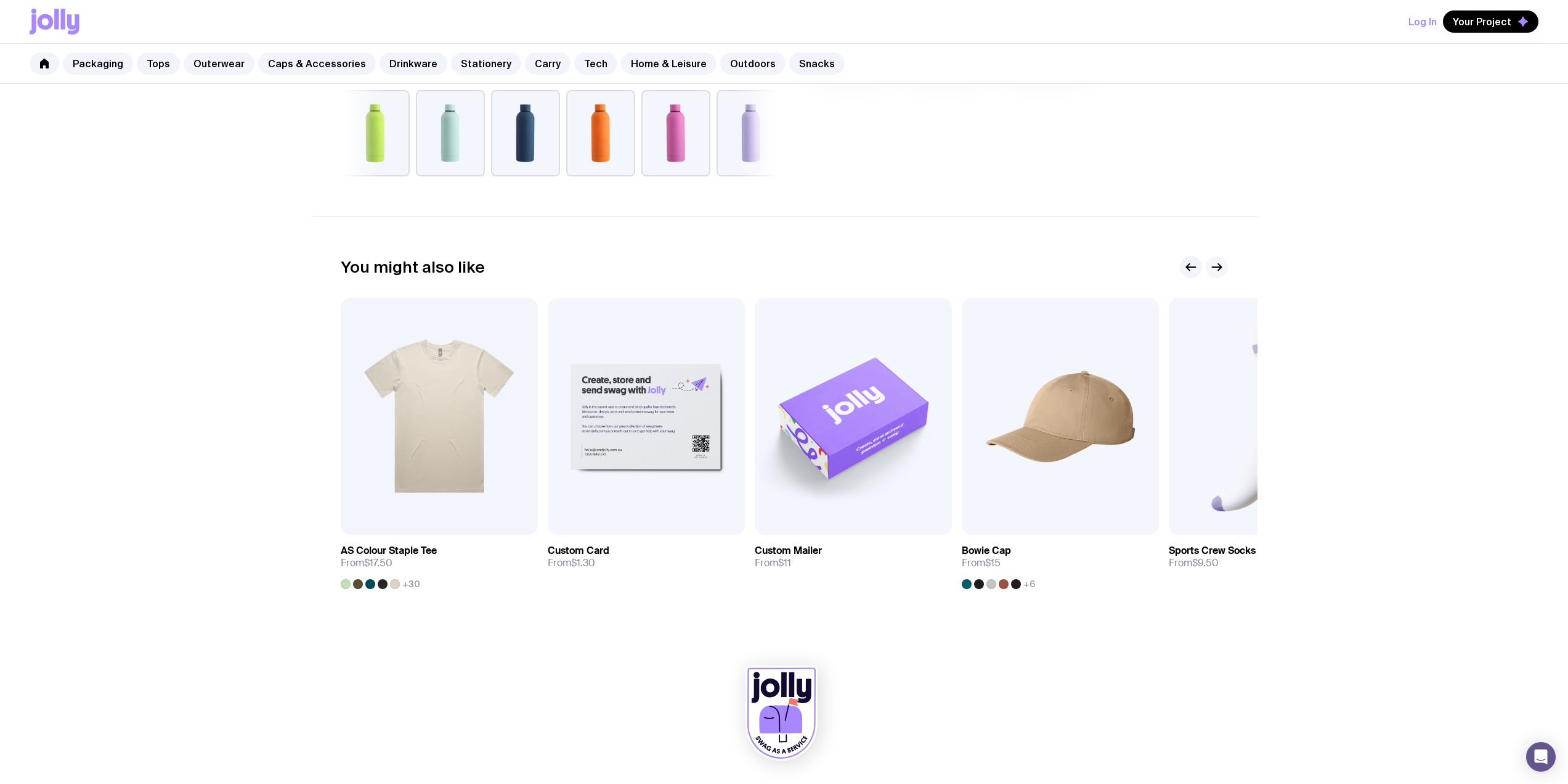
click at [1217, 265] on icon "button" at bounding box center [1217, 266] width 14 height 14
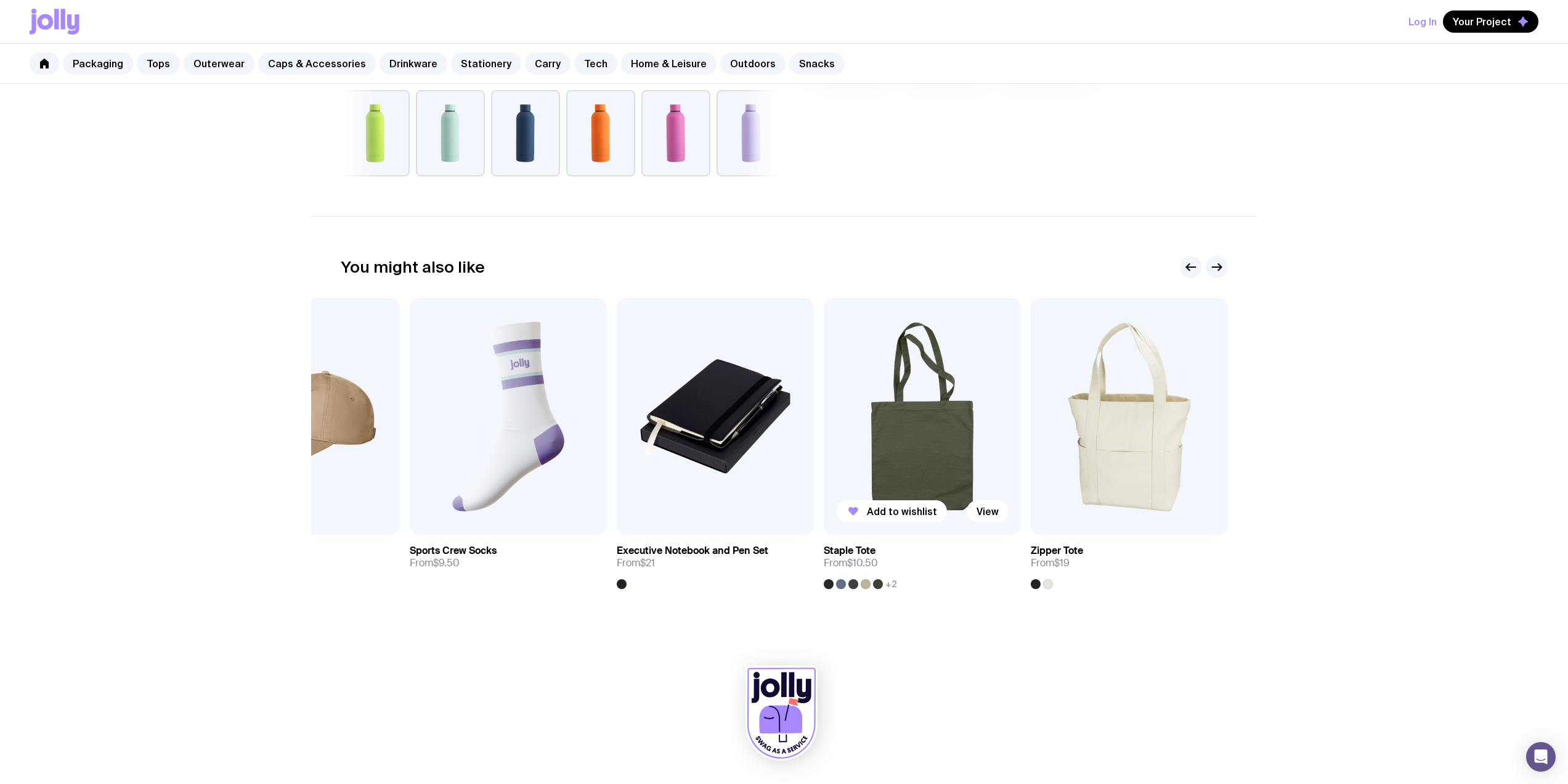
click at [920, 425] on img at bounding box center [923, 416] width 197 height 237
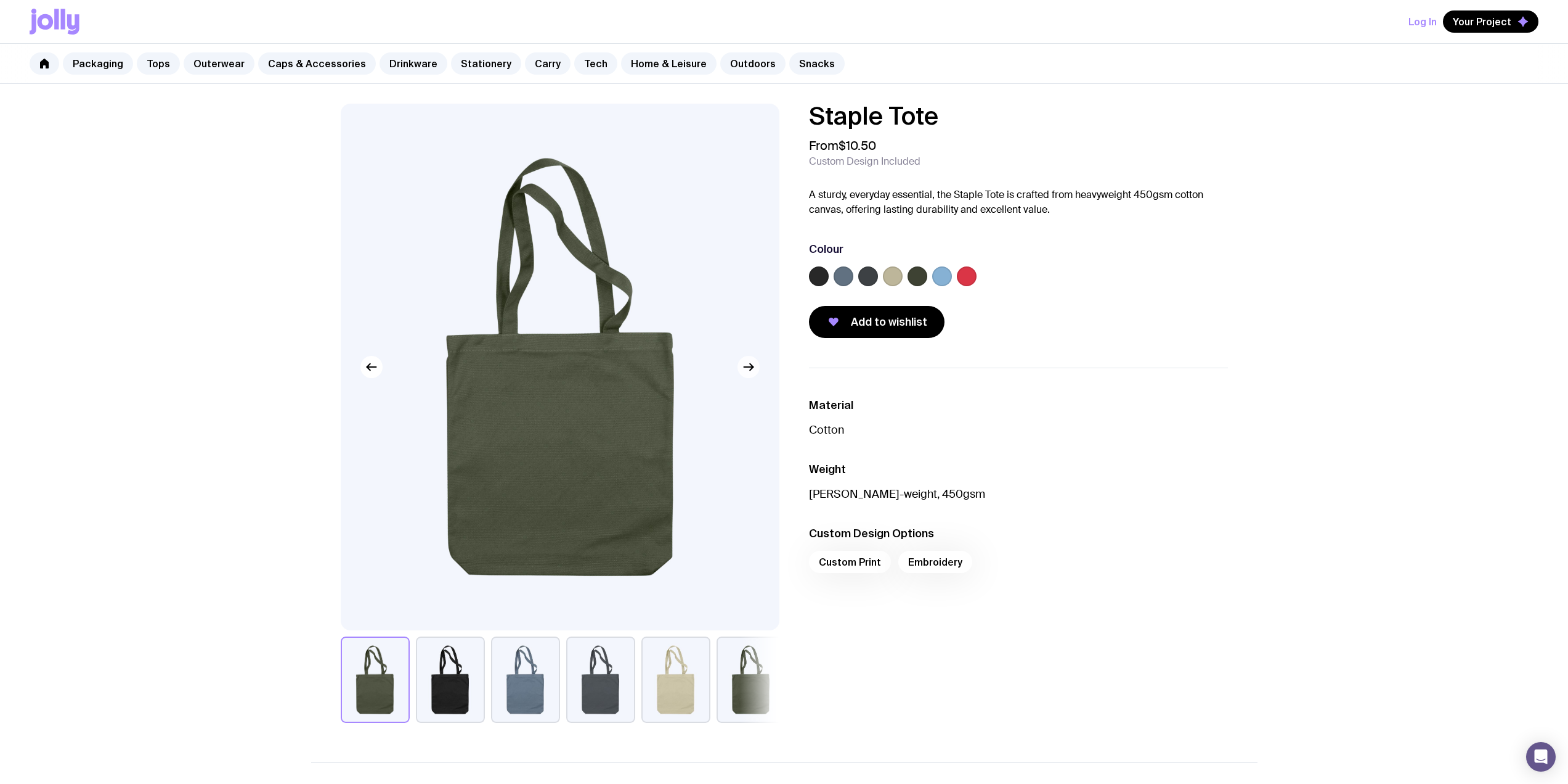
click at [749, 368] on icon "button" at bounding box center [749, 367] width 14 height 14
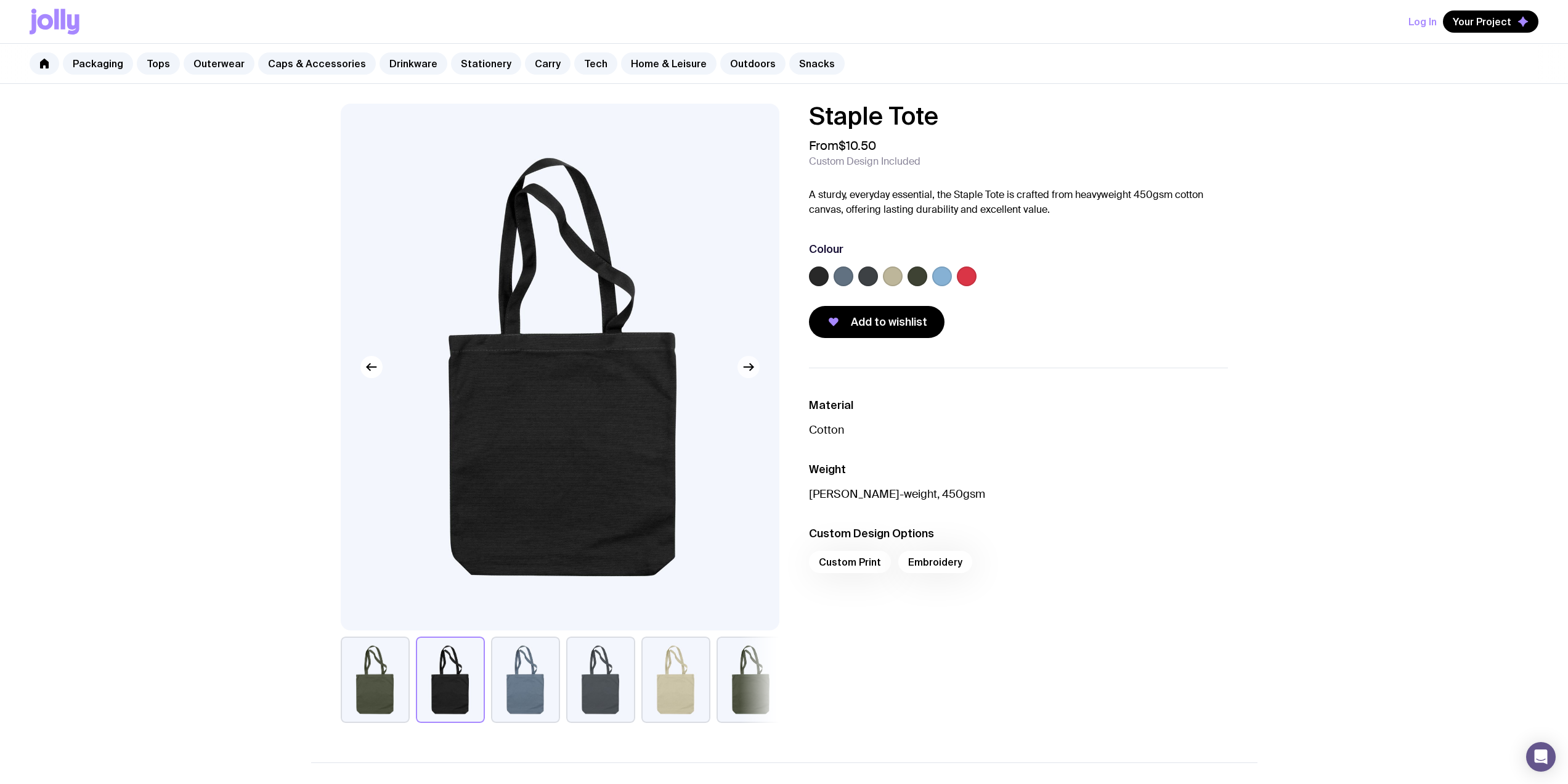
click at [749, 368] on icon "button" at bounding box center [749, 367] width 14 height 14
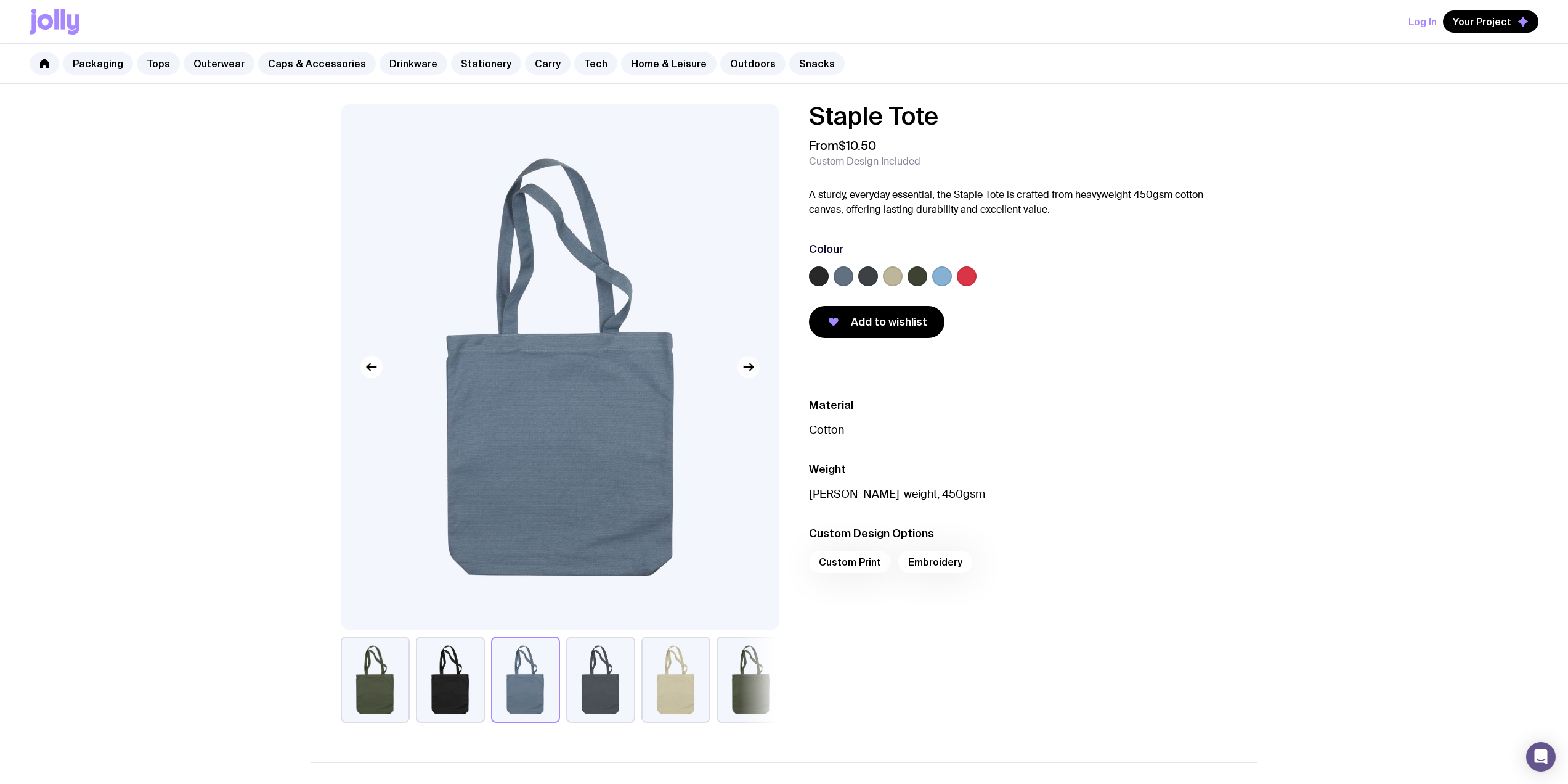
click at [749, 368] on icon "button" at bounding box center [749, 367] width 14 height 14
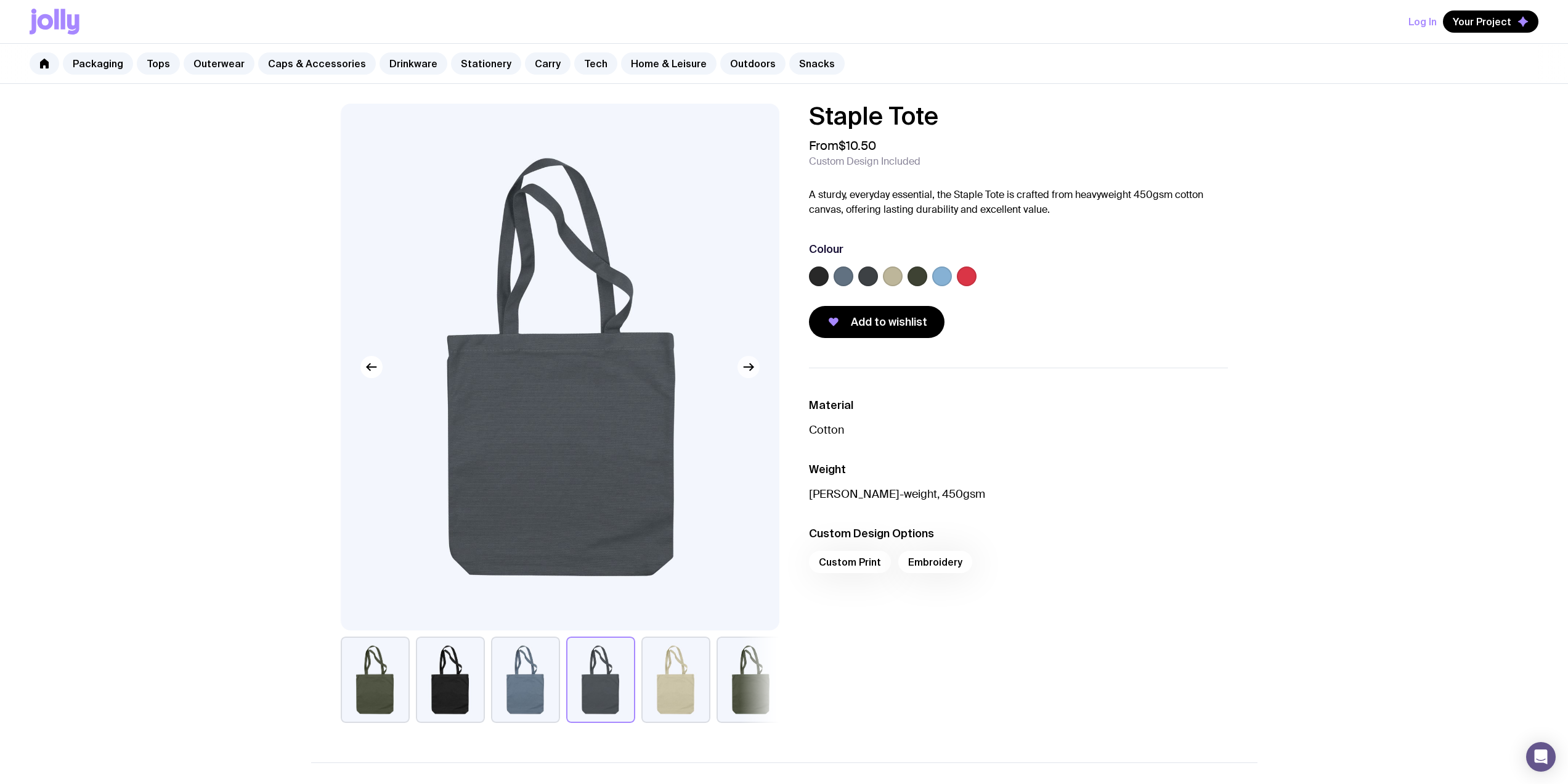
click at [749, 368] on icon "button" at bounding box center [749, 367] width 14 height 14
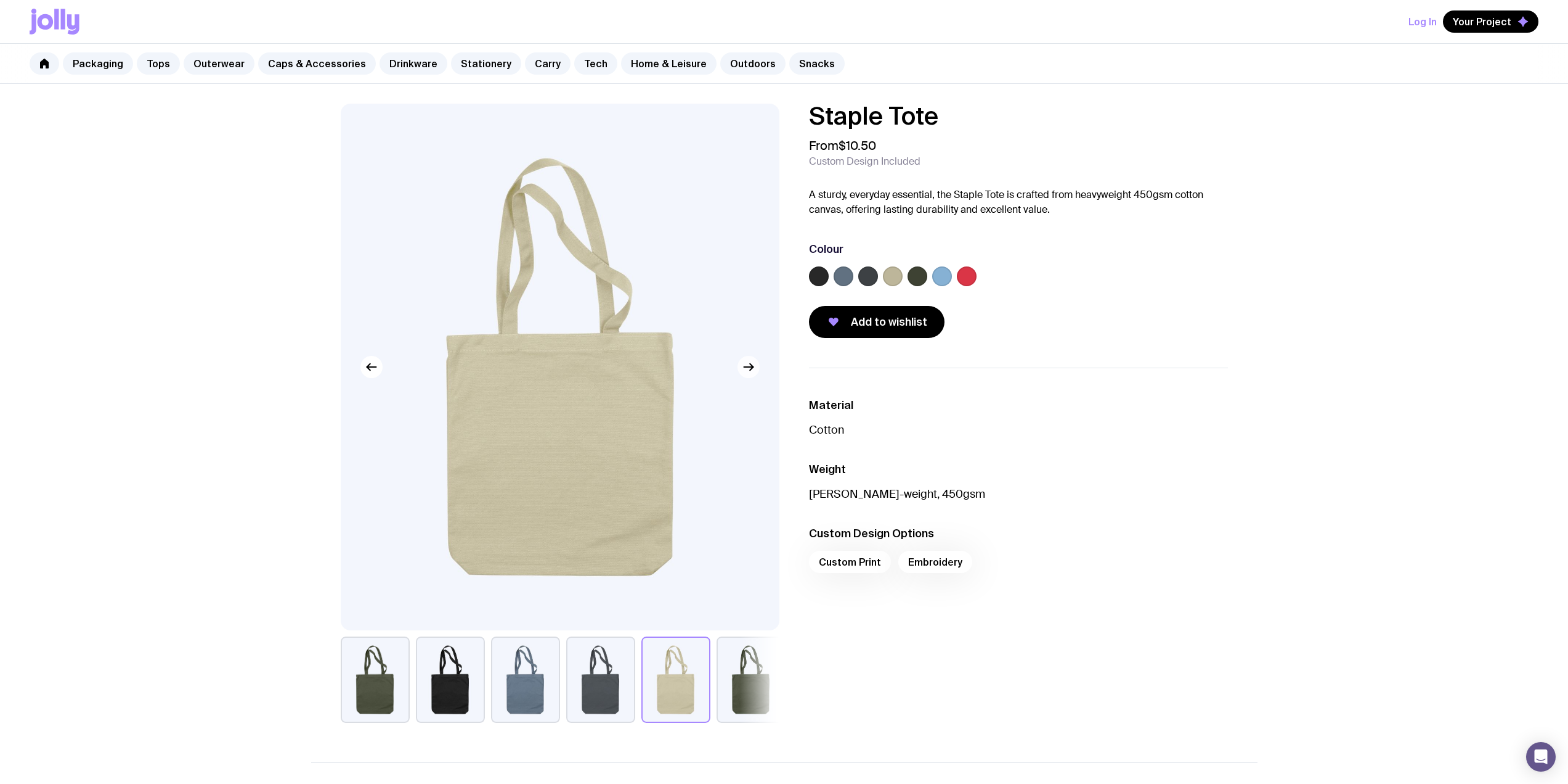
click at [749, 368] on icon "button" at bounding box center [749, 367] width 14 height 14
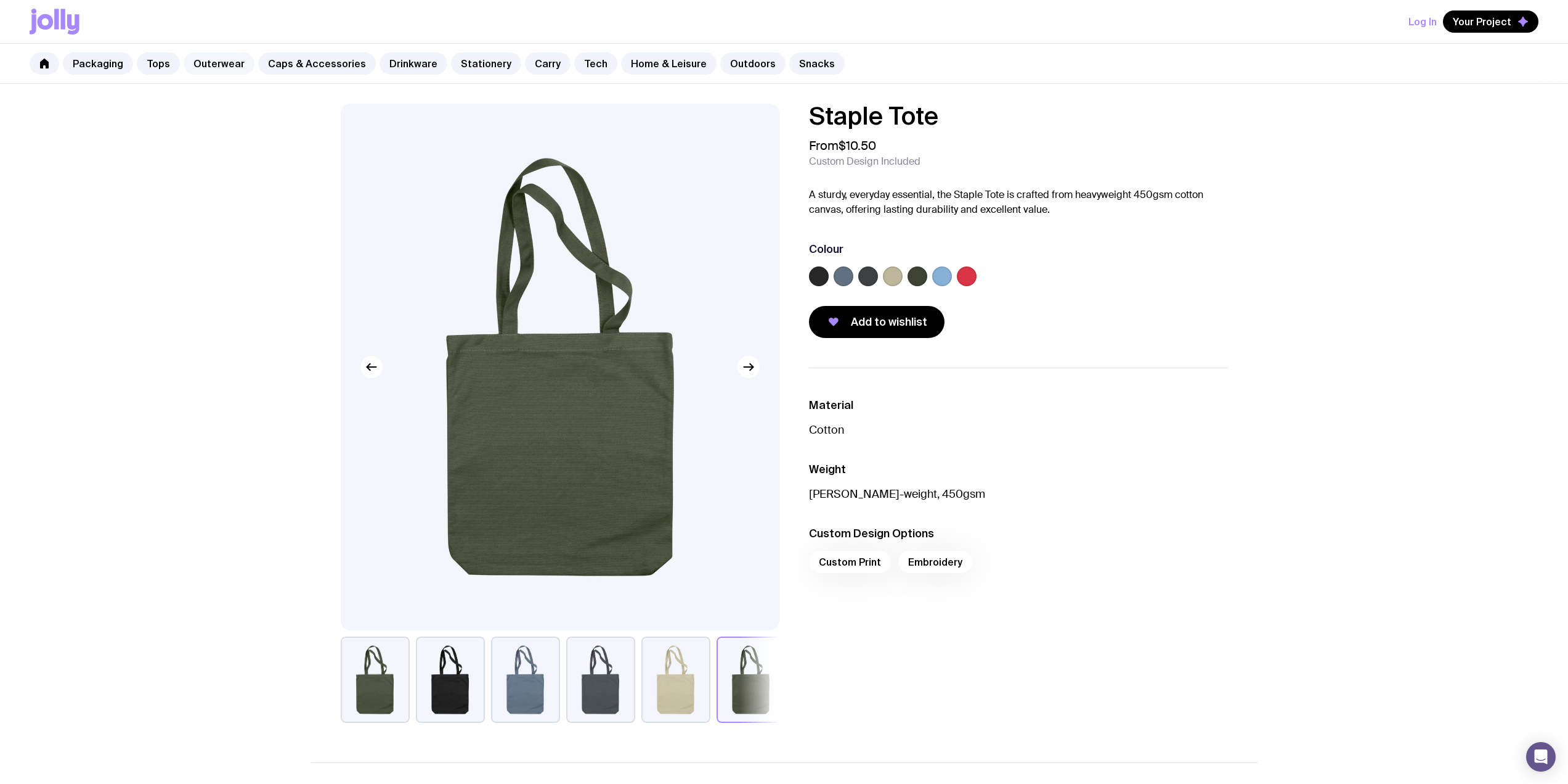
click at [220, 62] on link "Outerwear" at bounding box center [219, 63] width 71 height 22
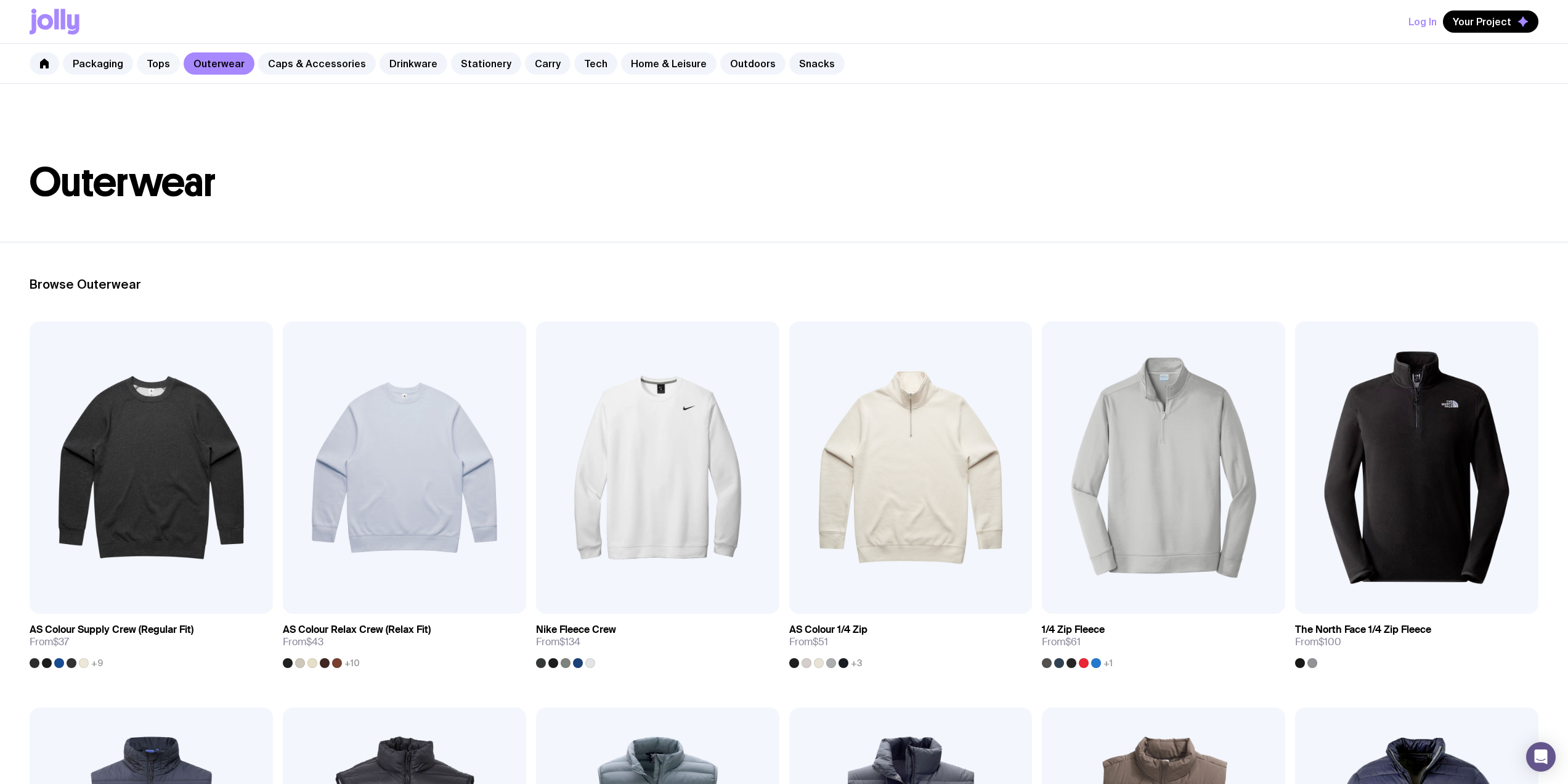
click at [150, 60] on link "Tops" at bounding box center [159, 63] width 43 height 22
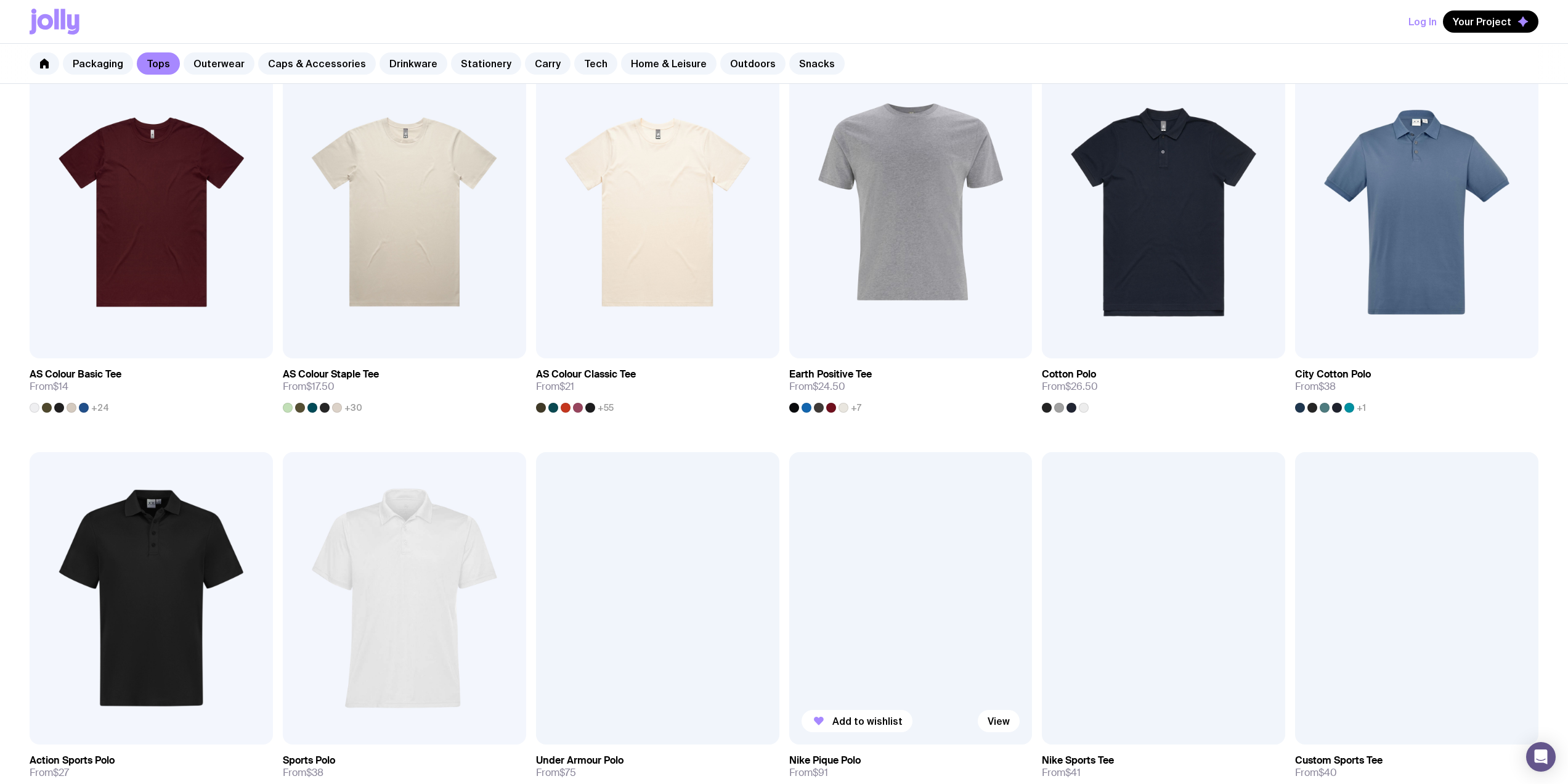
scroll to position [187, 0]
